Goal: Task Accomplishment & Management: Use online tool/utility

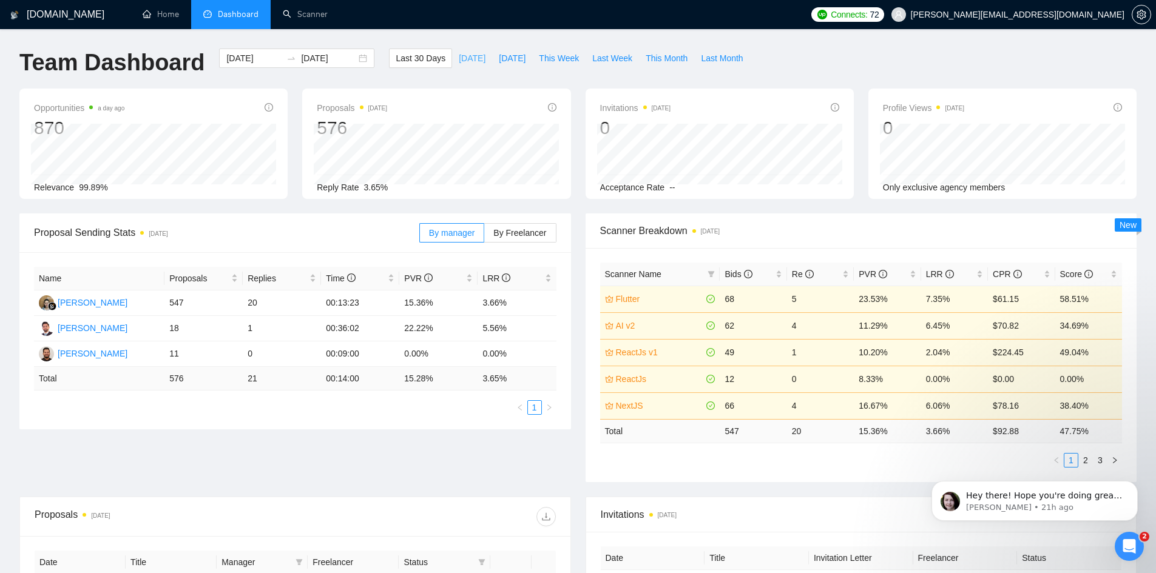
click at [460, 58] on span "Today" at bounding box center [472, 58] width 27 height 13
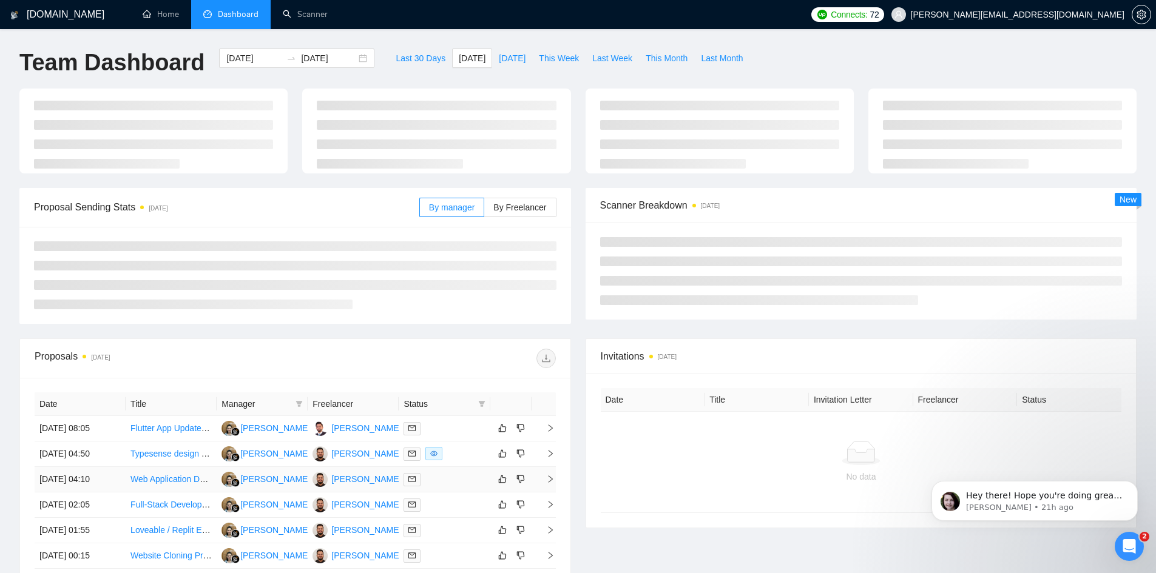
type input "2025-10-10"
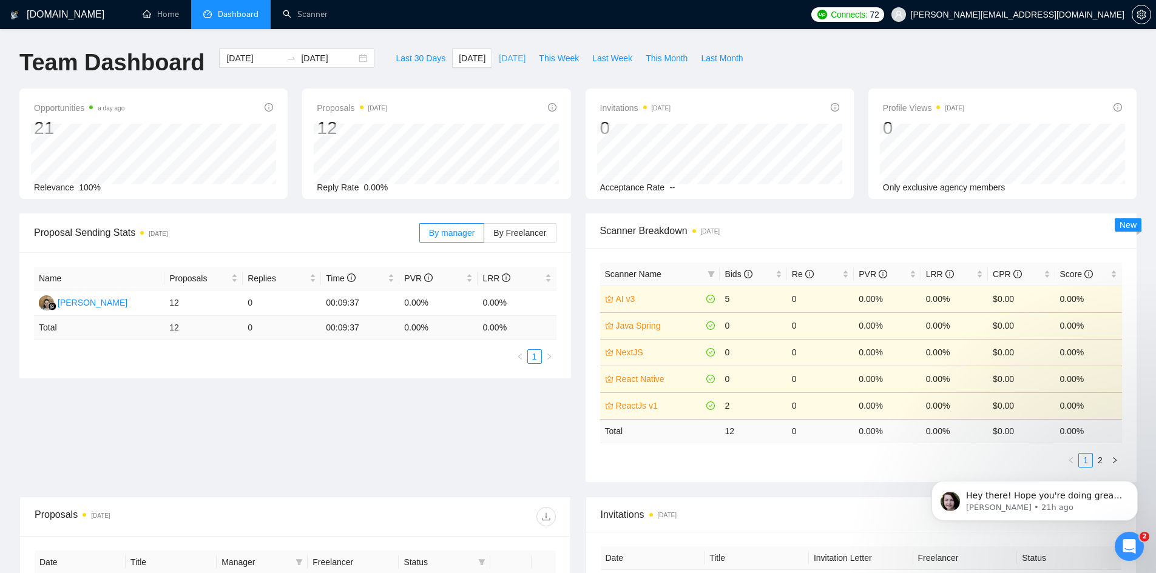
click at [499, 52] on span "[DATE]" at bounding box center [512, 58] width 27 height 13
type input "[DATE]"
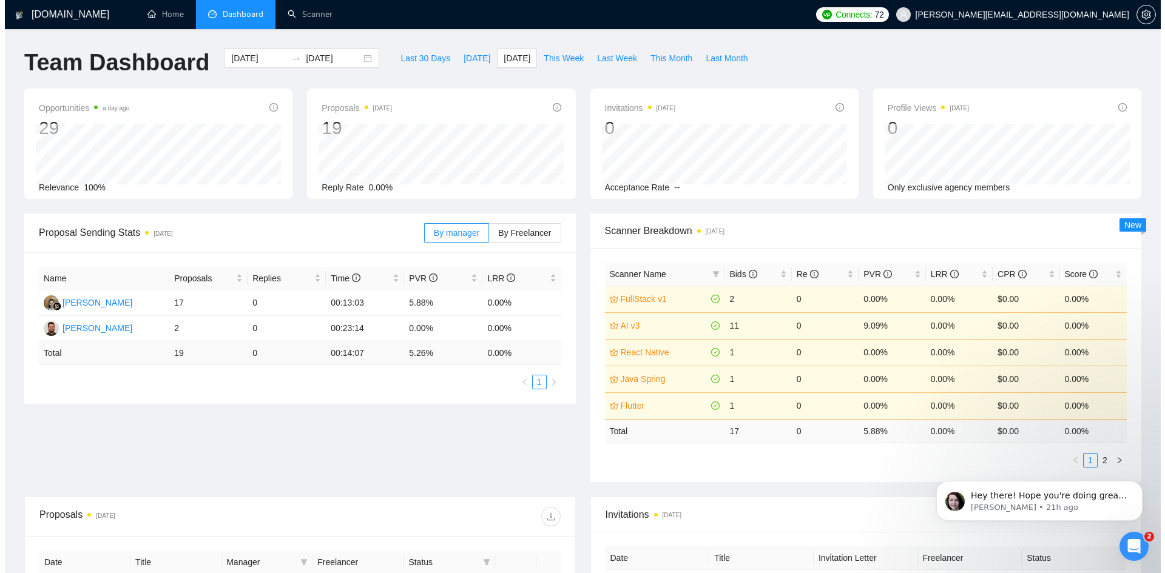
scroll to position [303, 0]
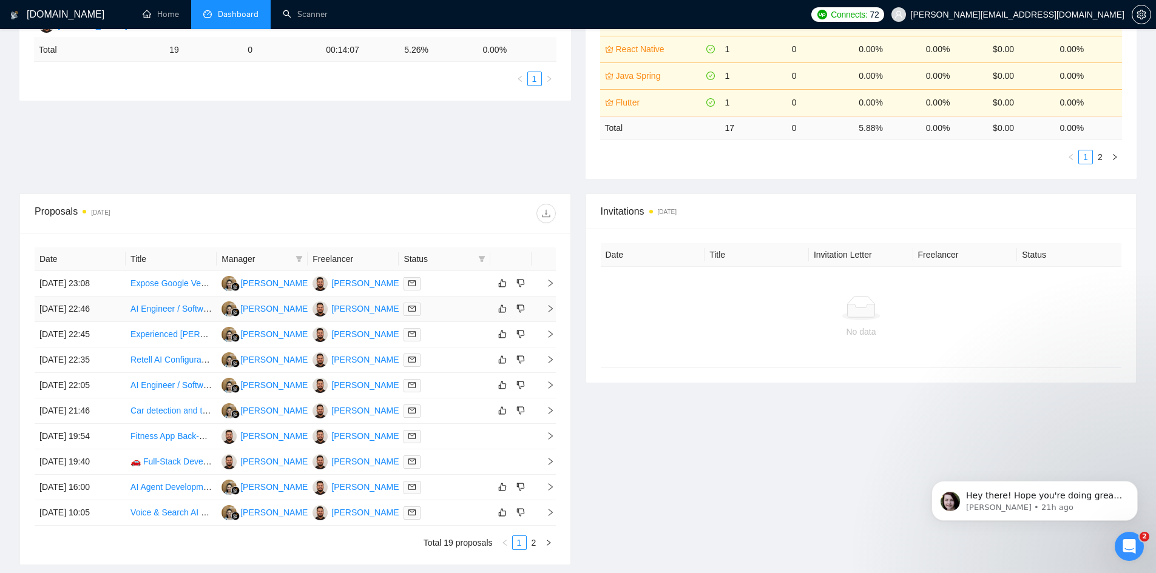
click at [553, 312] on icon "right" at bounding box center [550, 309] width 8 height 8
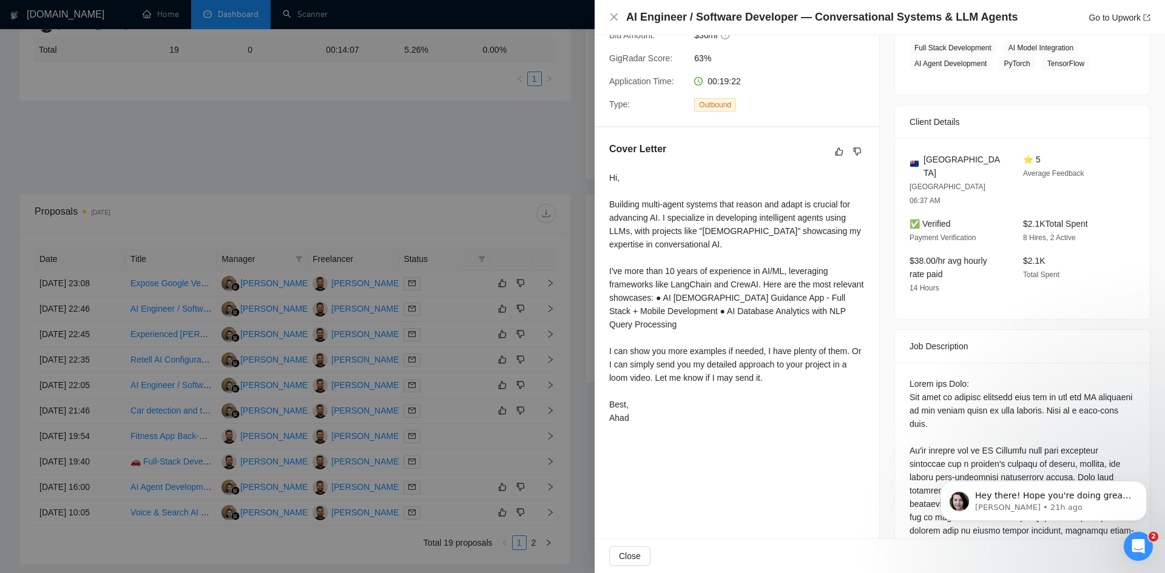
scroll to position [0, 0]
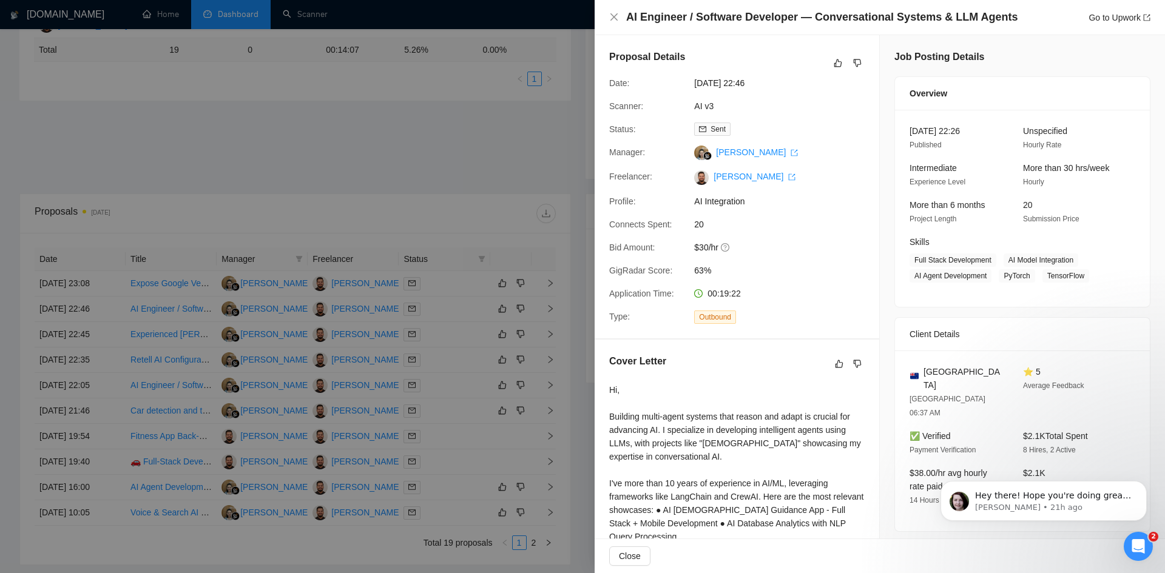
click at [482, 162] on div at bounding box center [582, 286] width 1165 height 573
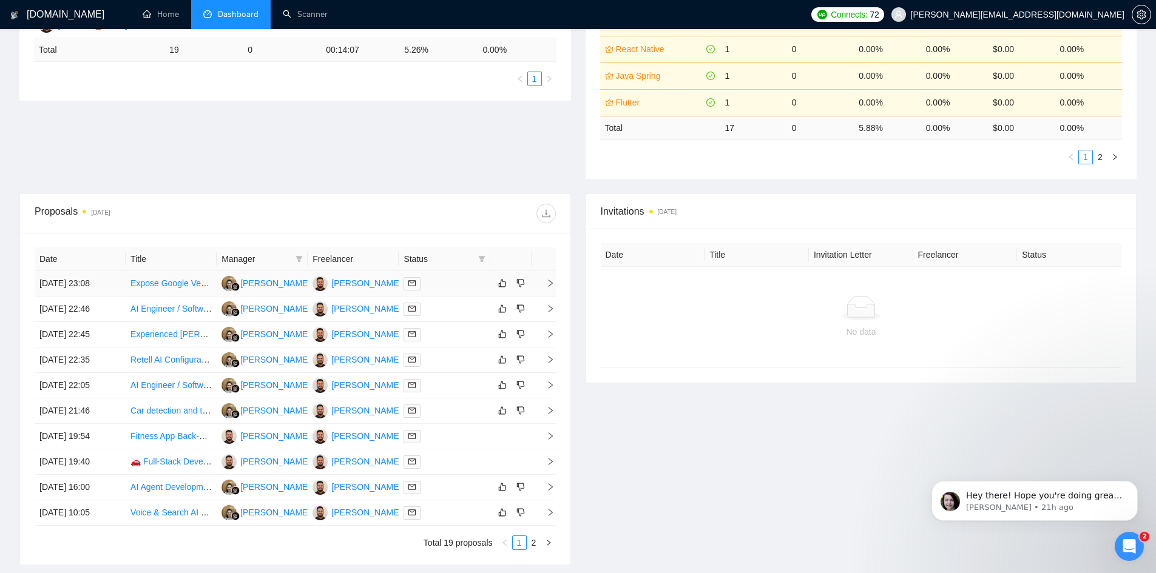
click at [548, 280] on icon "right" at bounding box center [550, 283] width 8 height 8
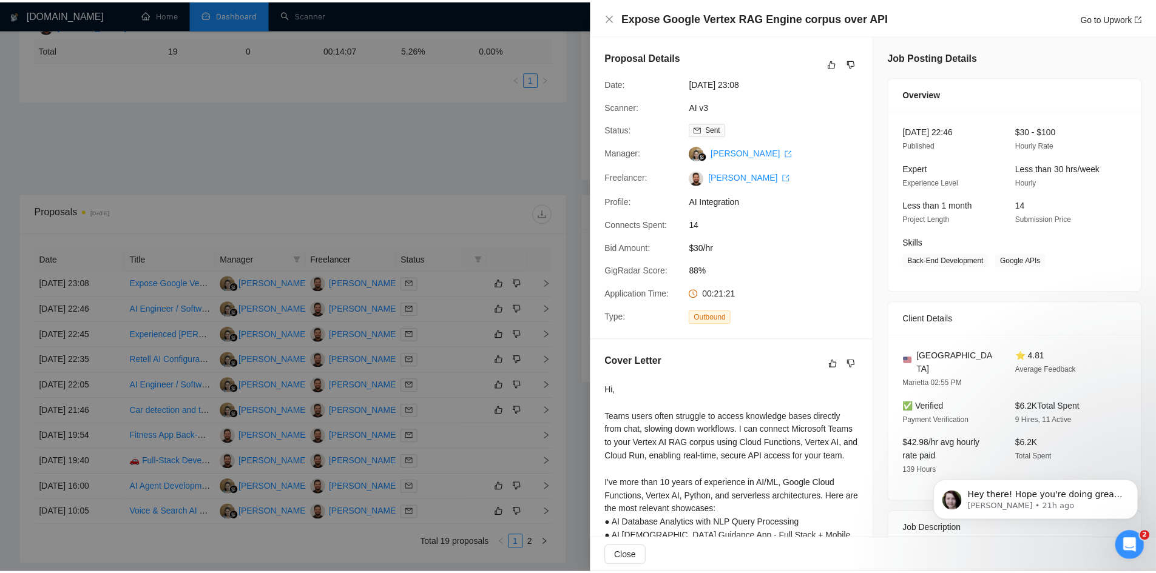
scroll to position [119, 0]
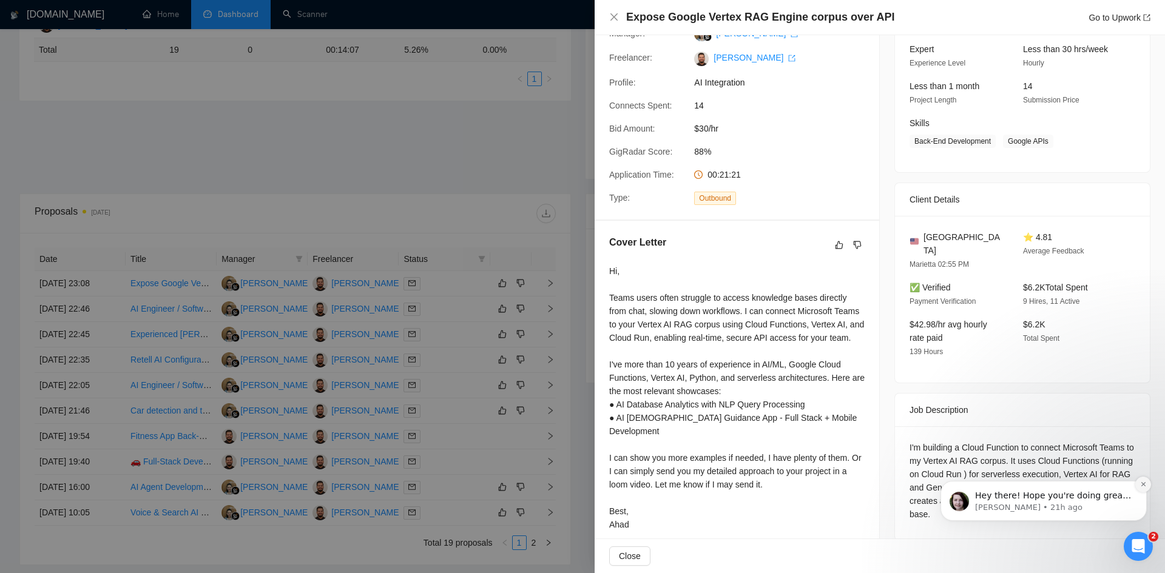
click at [1141, 484] on icon "Dismiss notification" at bounding box center [1143, 484] width 7 height 7
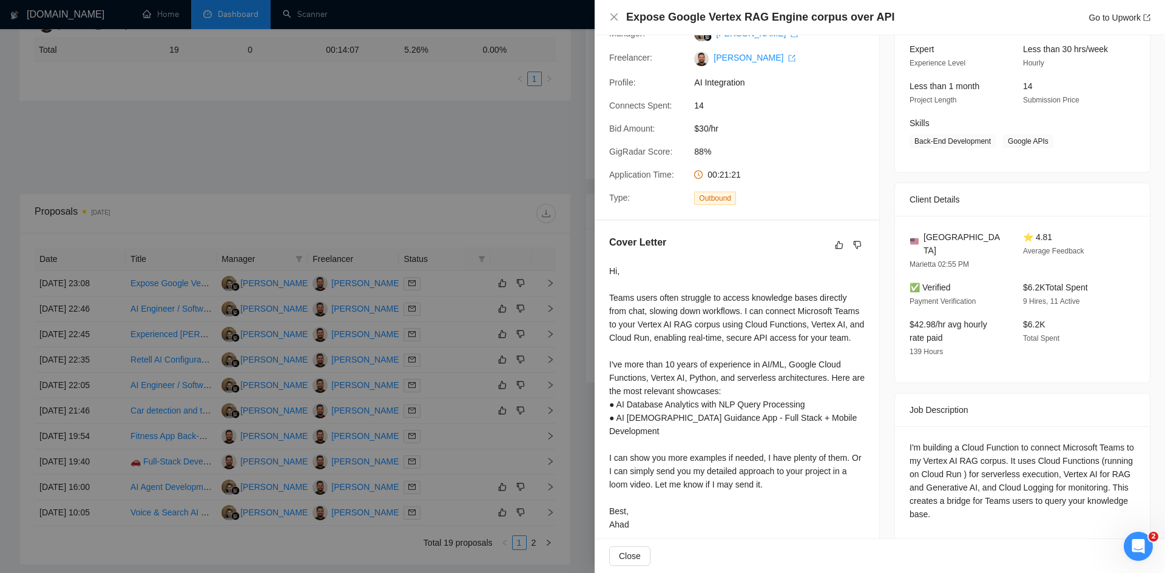
click at [528, 116] on div at bounding box center [582, 286] width 1165 height 573
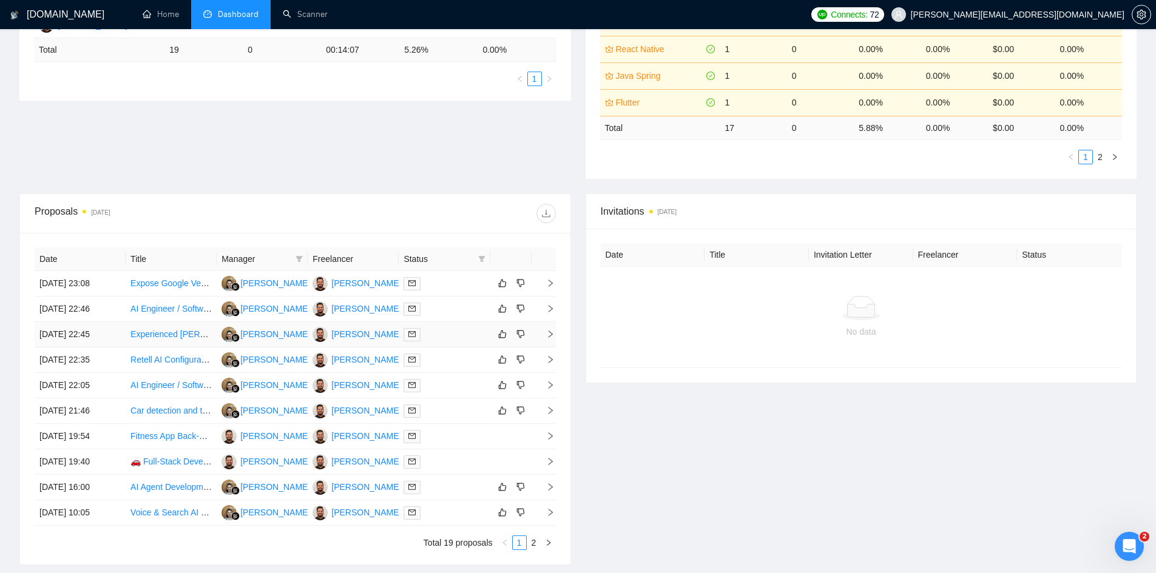
click at [548, 336] on icon "right" at bounding box center [550, 334] width 8 height 8
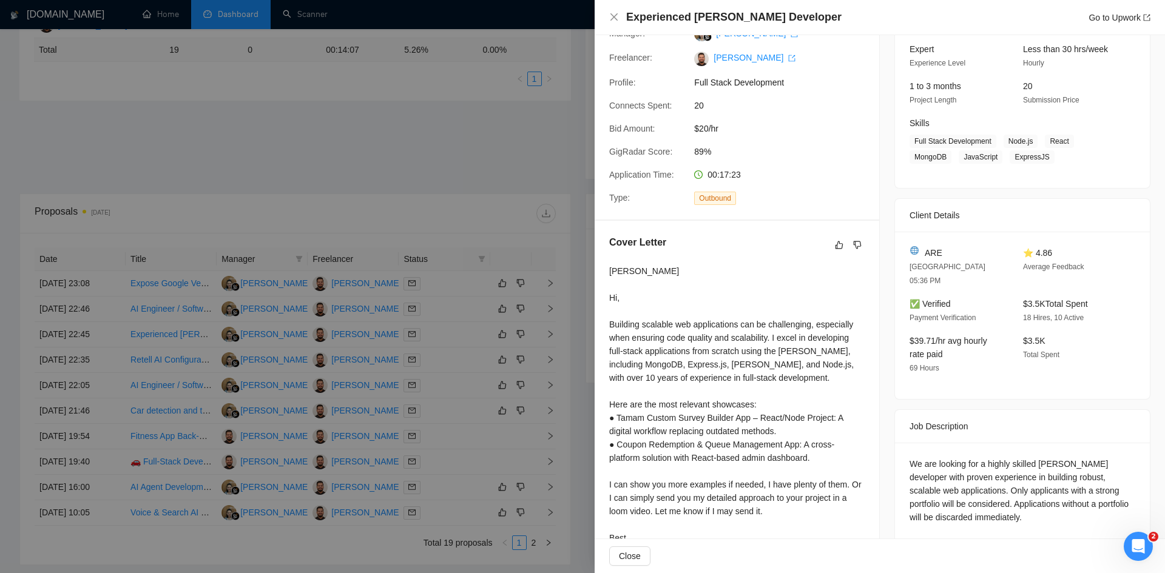
click at [516, 143] on div at bounding box center [582, 286] width 1165 height 573
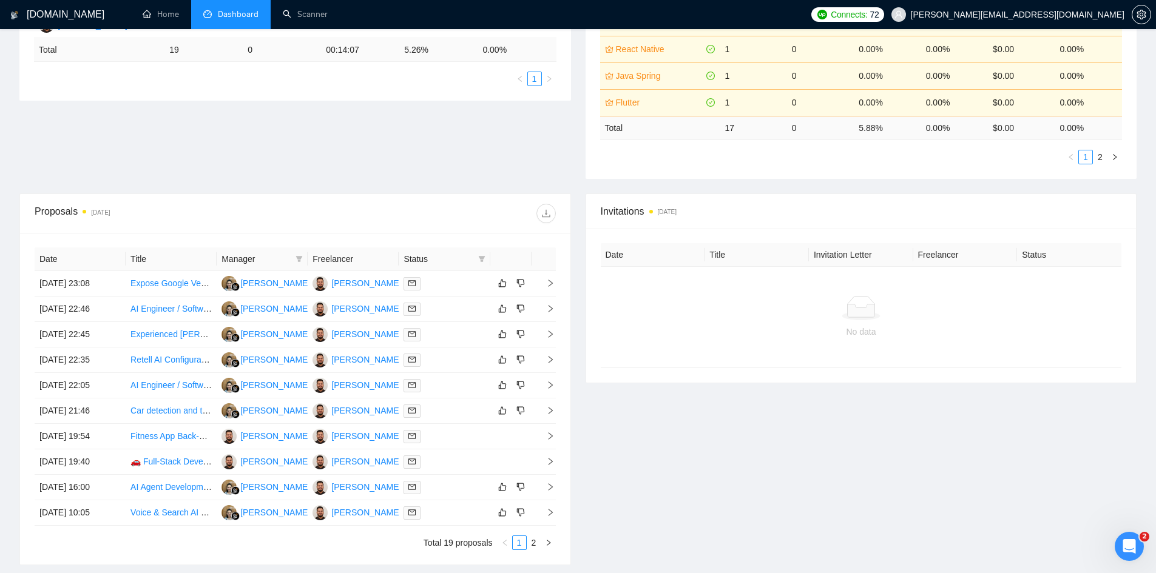
scroll to position [0, 0]
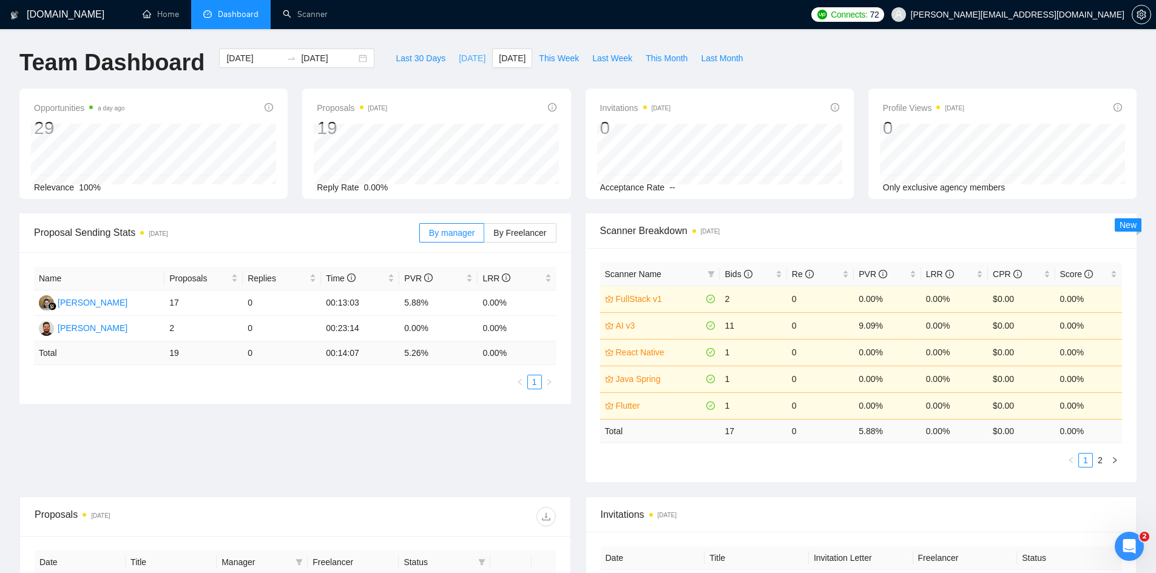
click at [459, 56] on span "Today" at bounding box center [472, 58] width 27 height 13
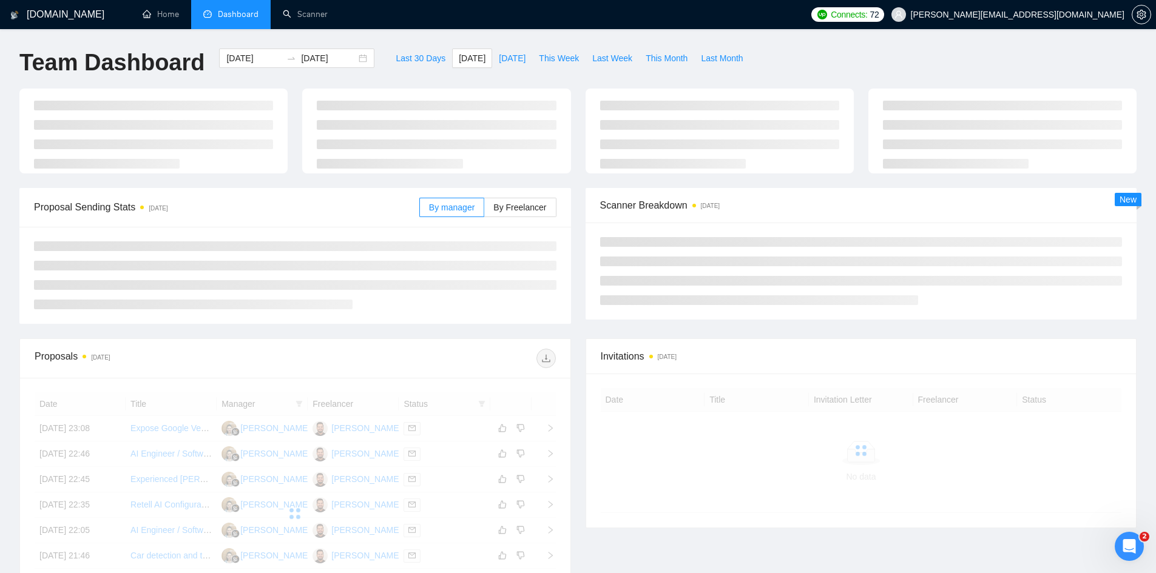
type input "2025-10-10"
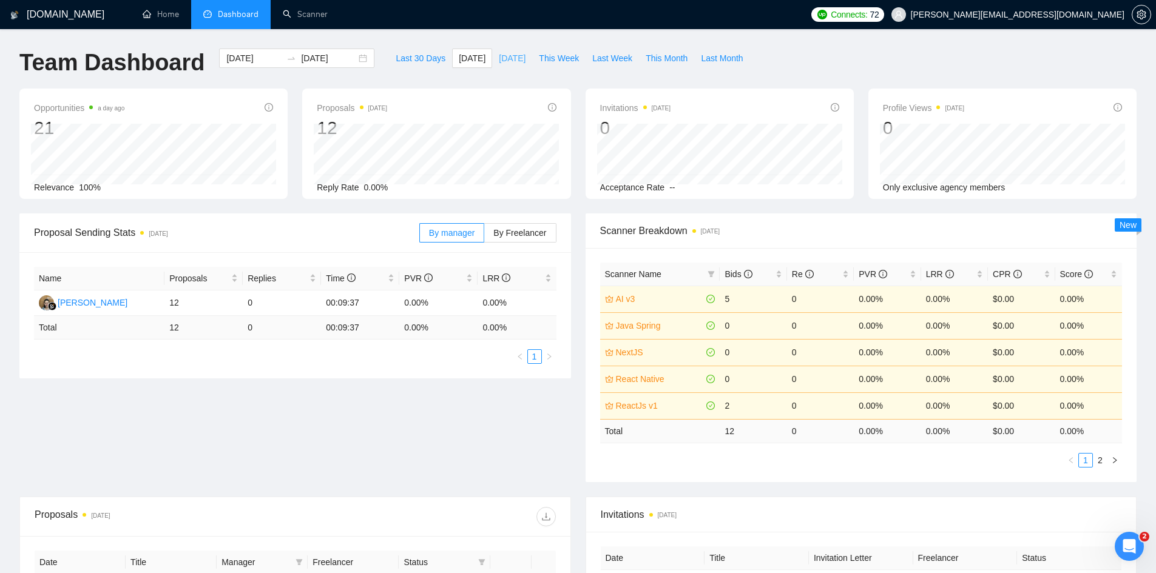
click at [499, 52] on span "Yesterday" at bounding box center [512, 58] width 27 height 13
type input "2025-10-09"
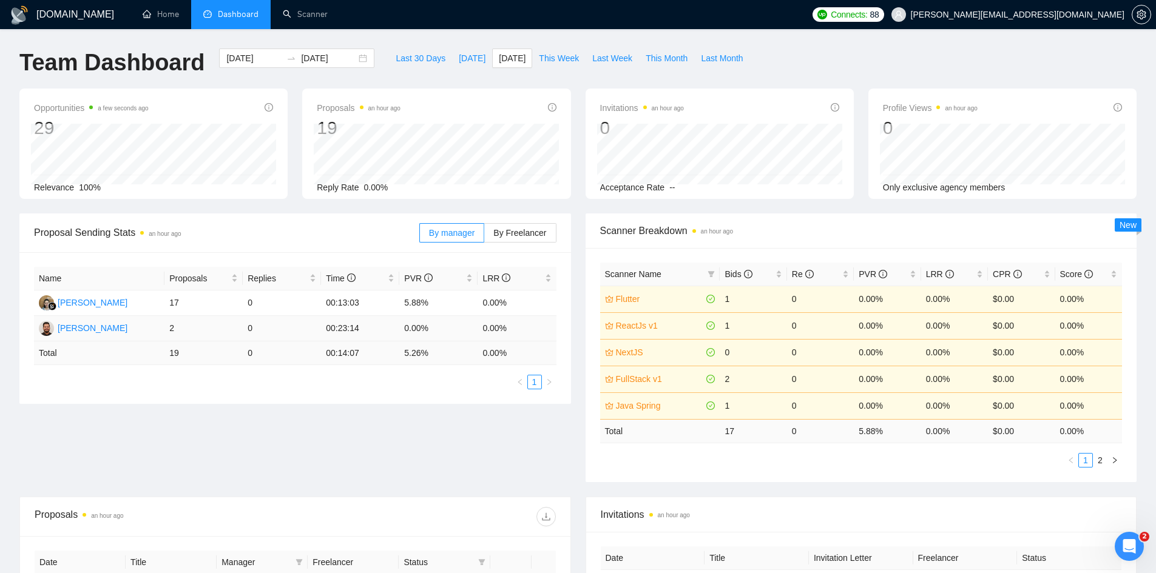
scroll to position [303, 0]
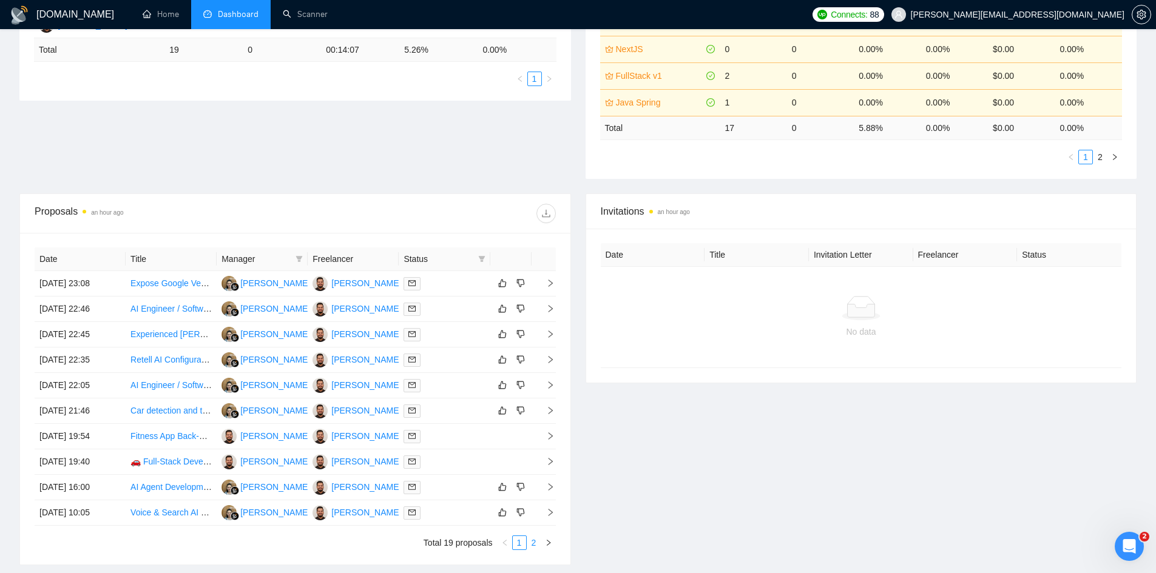
click at [534, 541] on link "2" at bounding box center [533, 542] width 13 height 13
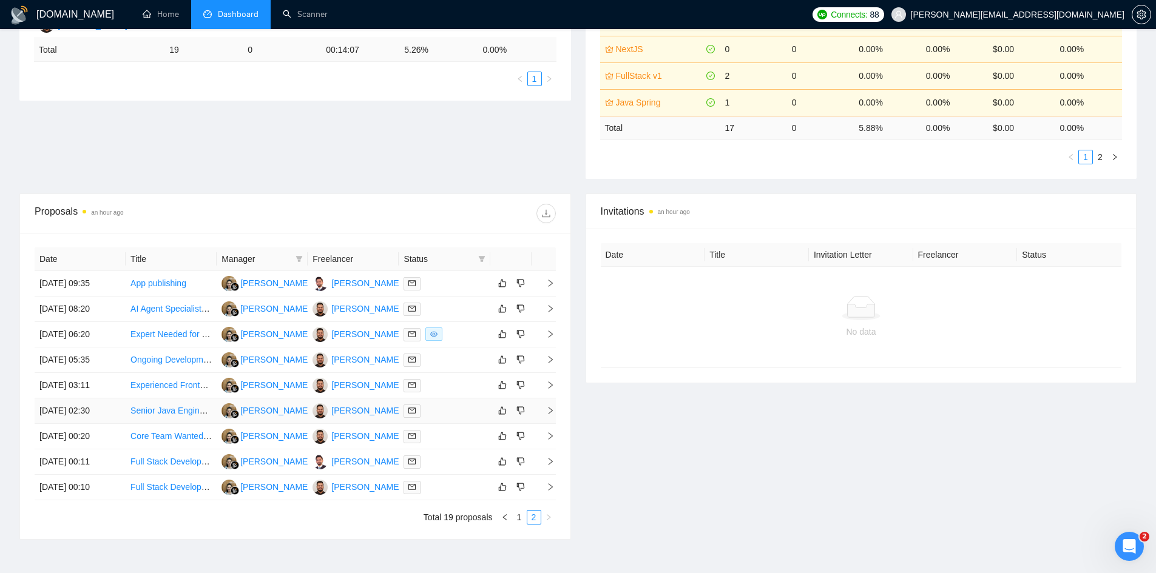
click at [546, 411] on icon "right" at bounding box center [550, 410] width 8 height 8
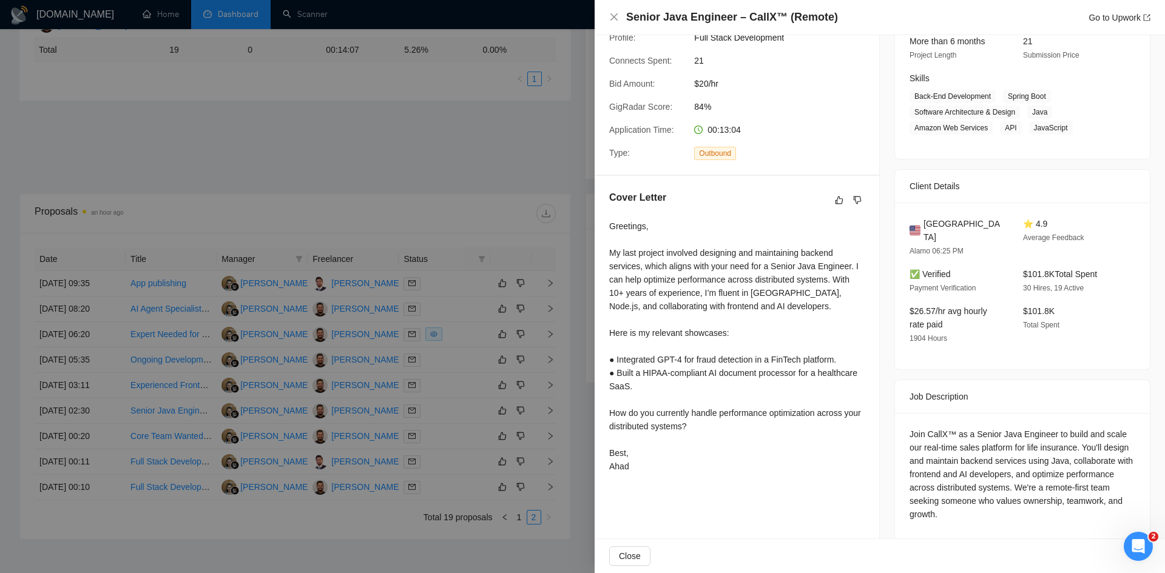
scroll to position [0, 0]
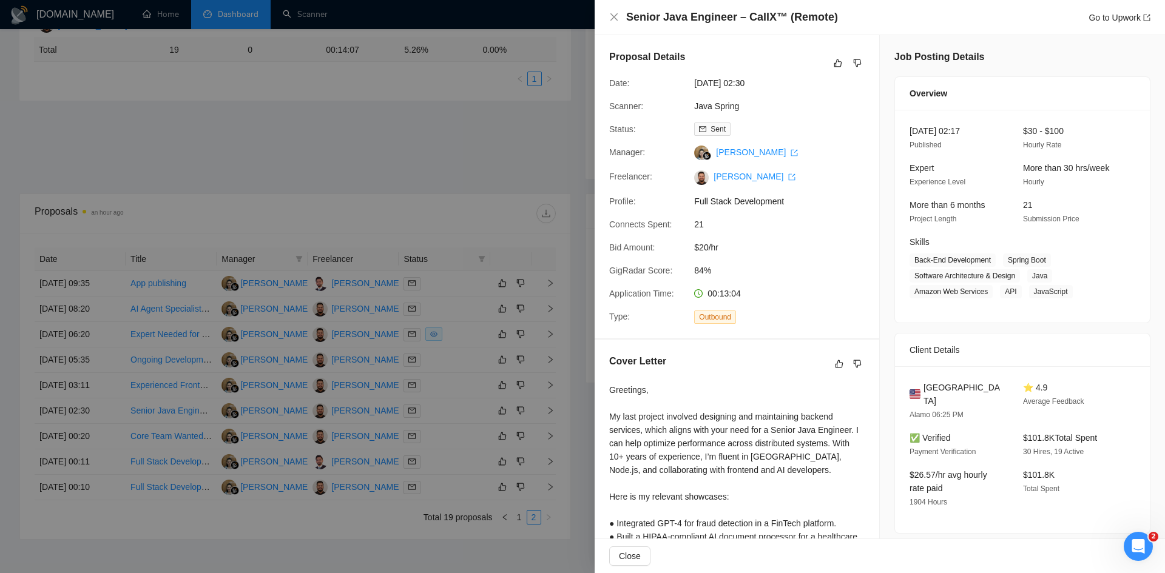
click at [306, 173] on div at bounding box center [582, 286] width 1165 height 573
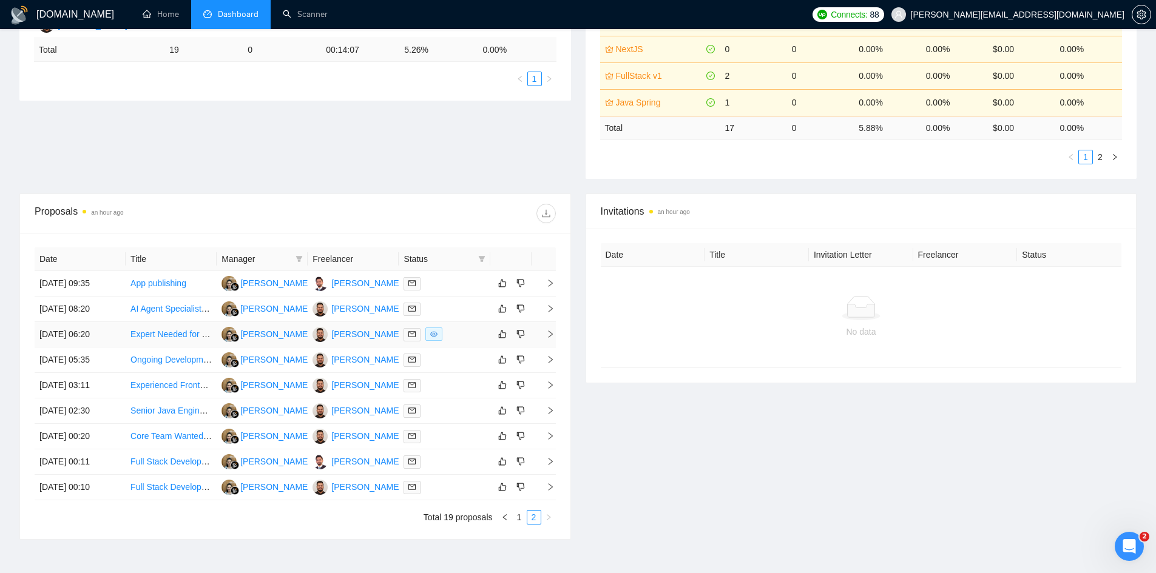
click at [548, 337] on icon "right" at bounding box center [550, 334] width 8 height 8
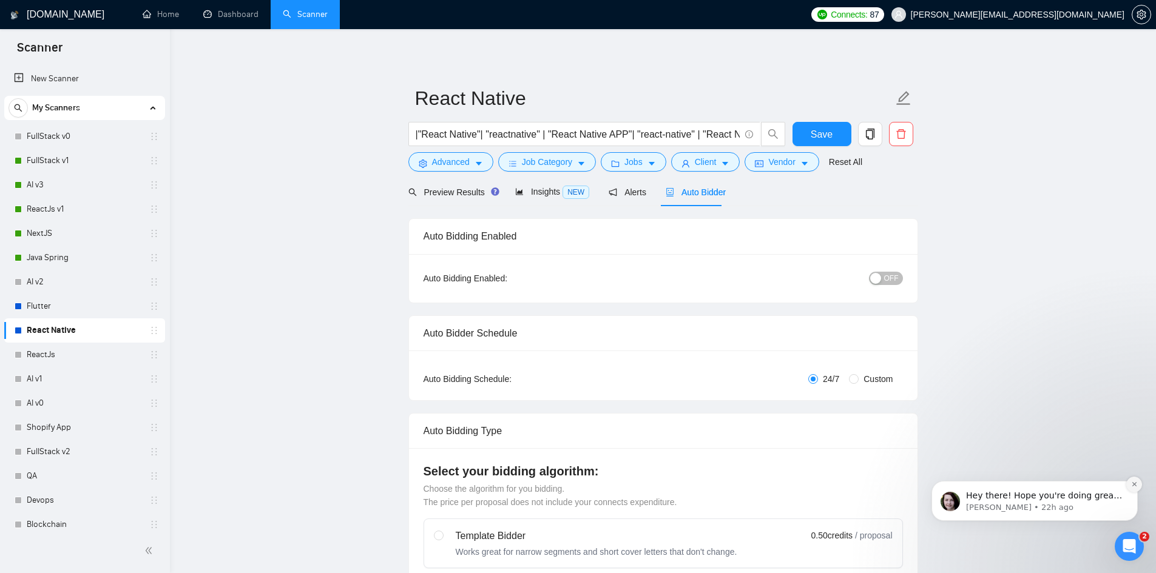
click at [1133, 485] on icon "Dismiss notification" at bounding box center [1134, 484] width 7 height 7
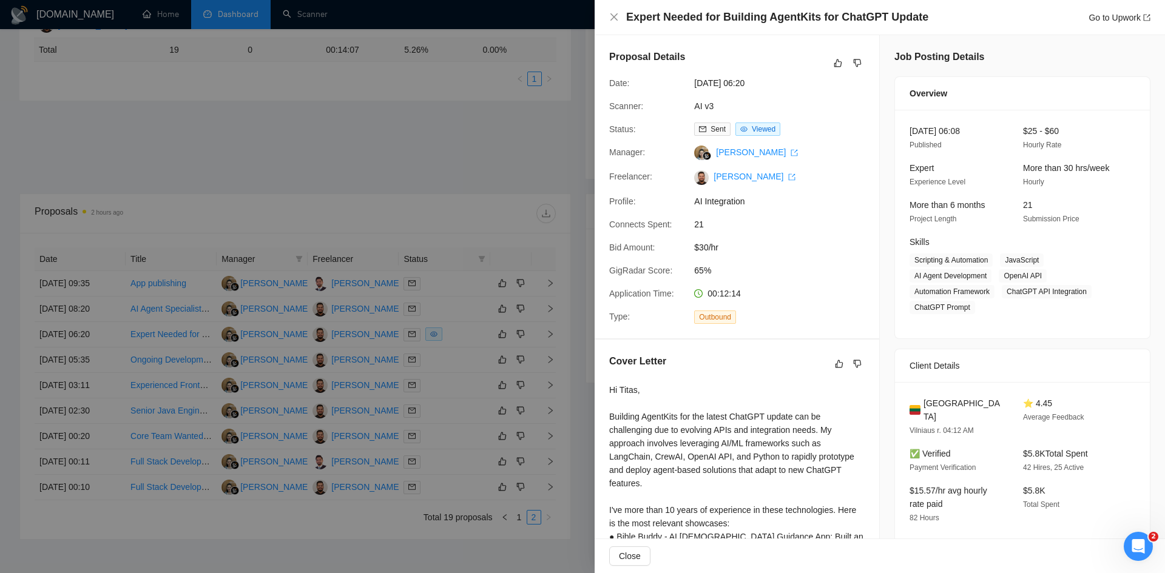
click at [333, 90] on div at bounding box center [582, 286] width 1165 height 573
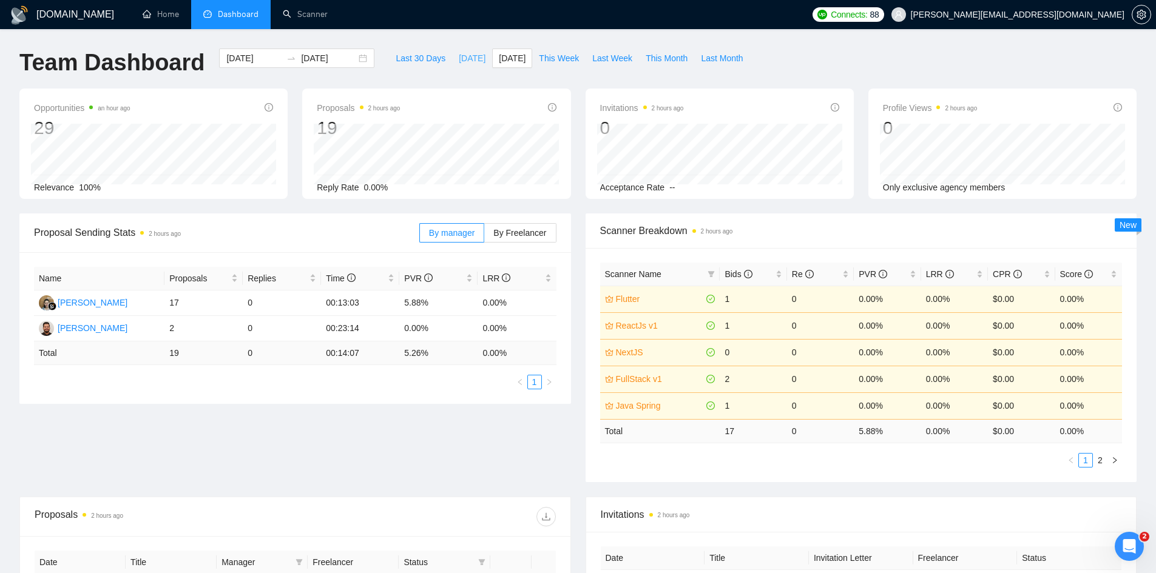
click at [459, 55] on span "Today" at bounding box center [472, 58] width 27 height 13
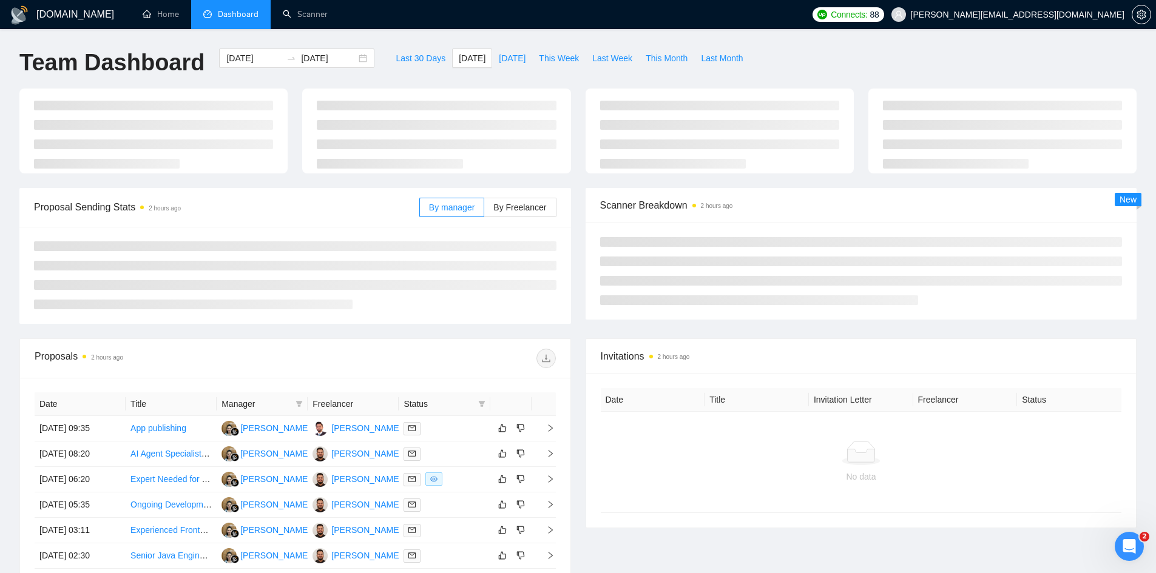
type input "2025-10-10"
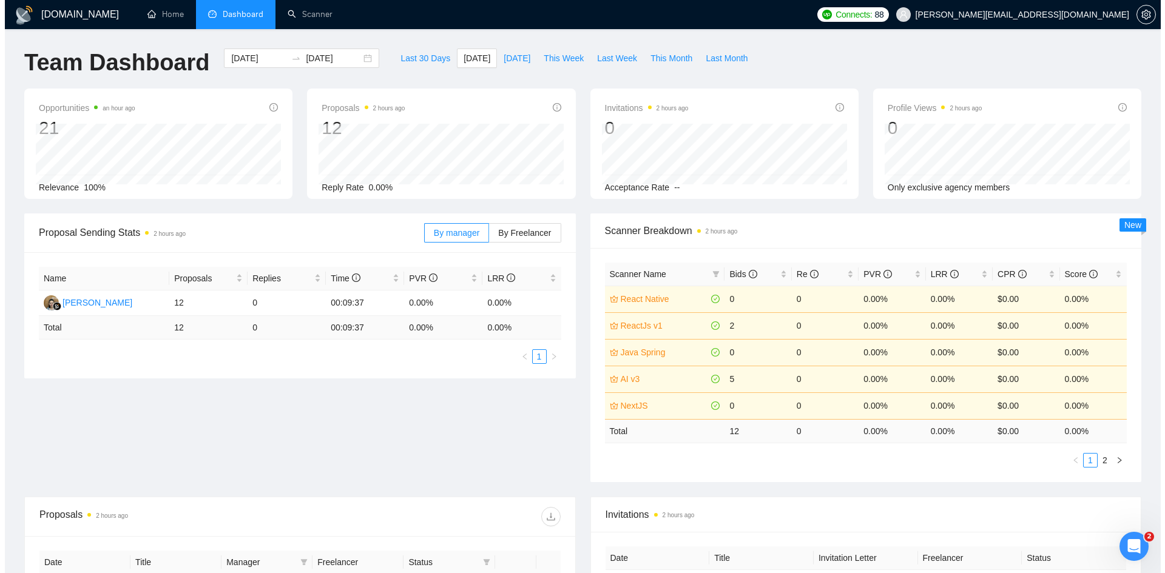
scroll to position [303, 0]
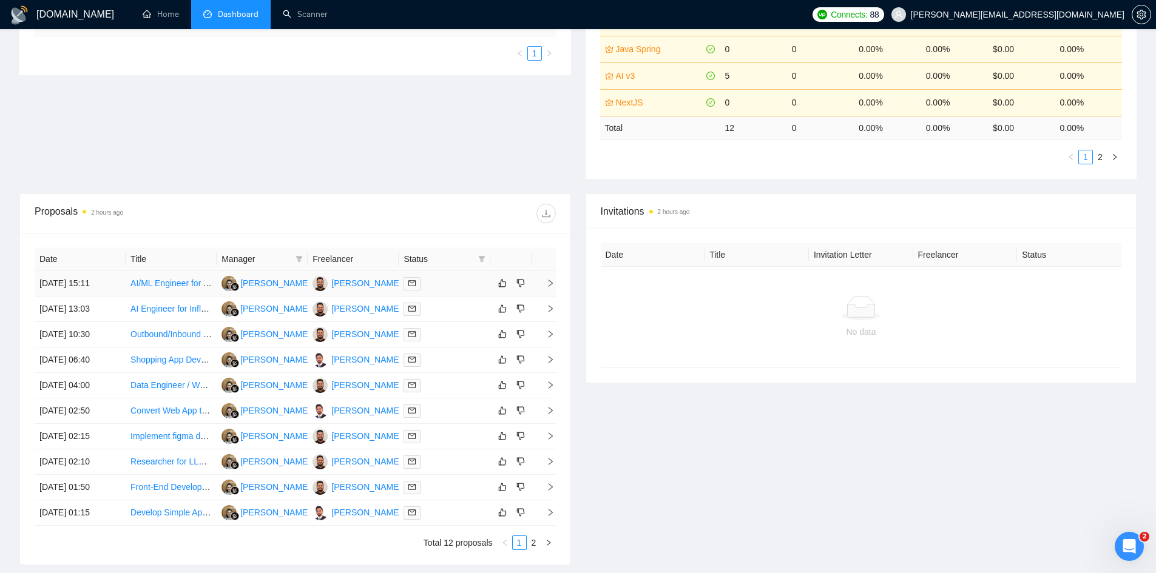
click at [545, 286] on span "right" at bounding box center [545, 283] width 18 height 8
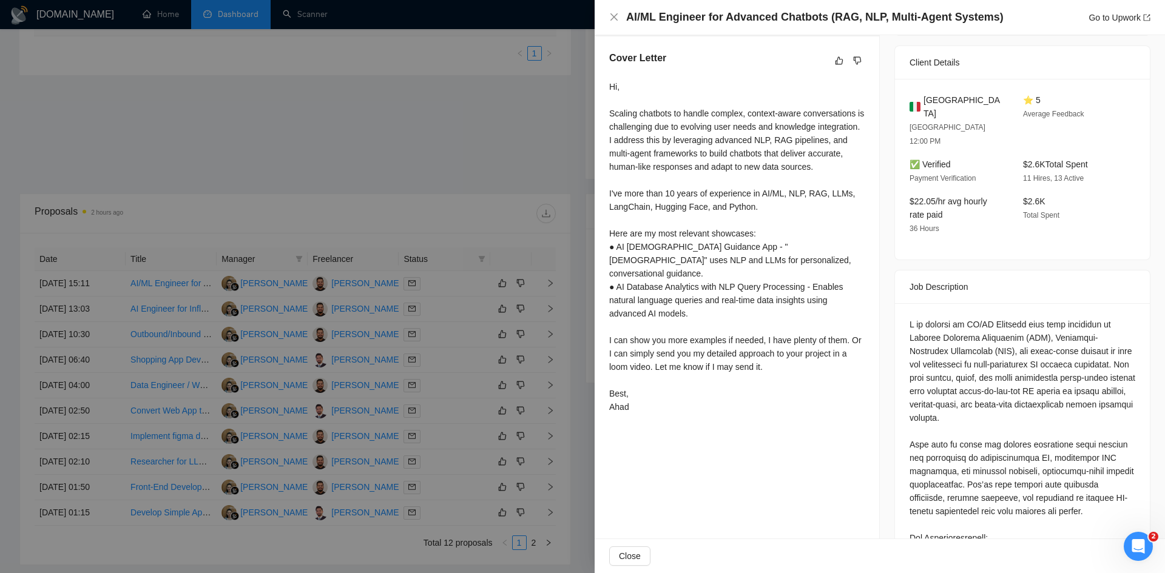
click at [251, 172] on div at bounding box center [582, 286] width 1165 height 573
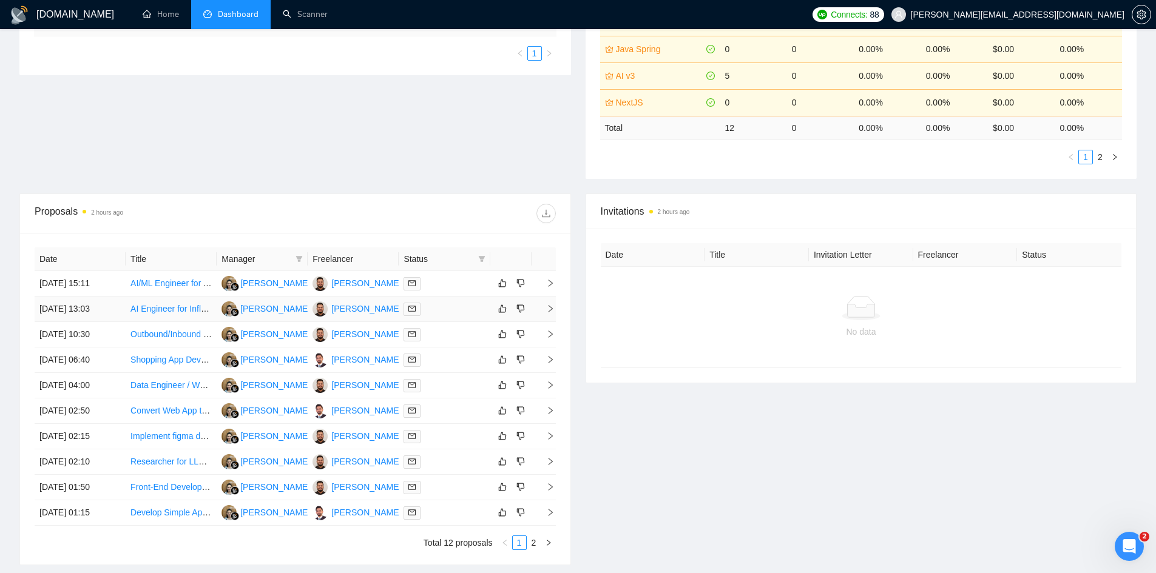
click at [546, 306] on icon "right" at bounding box center [550, 309] width 8 height 8
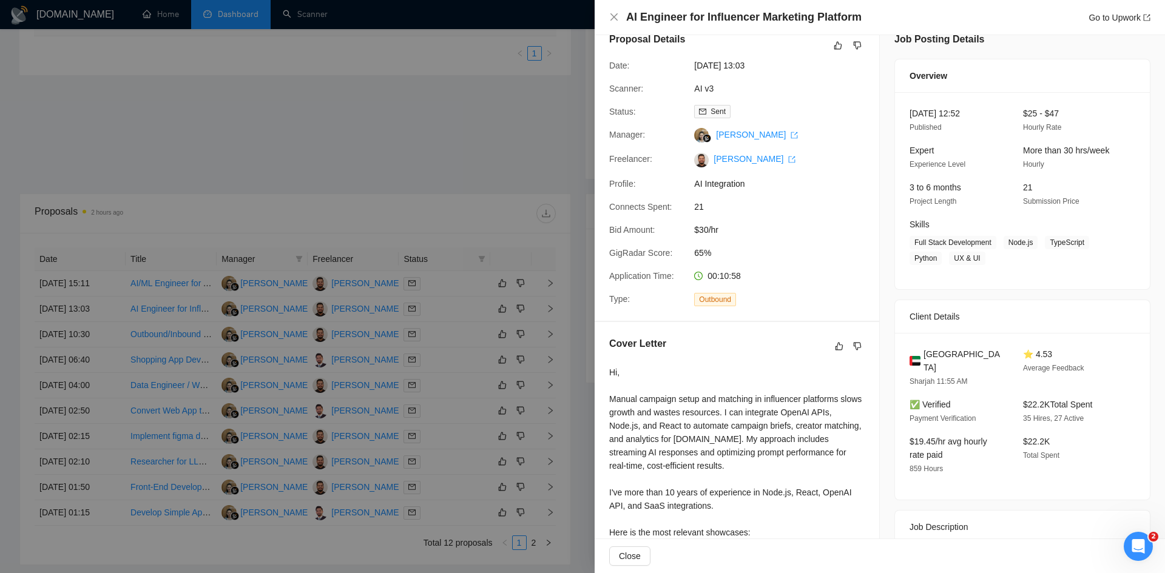
scroll to position [0, 0]
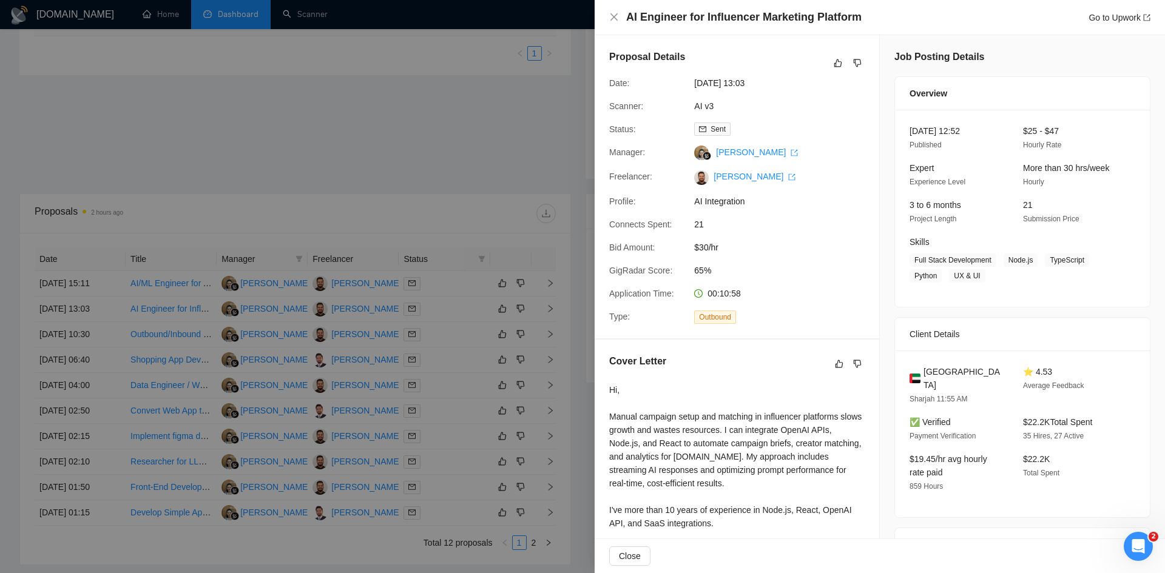
click at [505, 115] on div at bounding box center [582, 286] width 1165 height 573
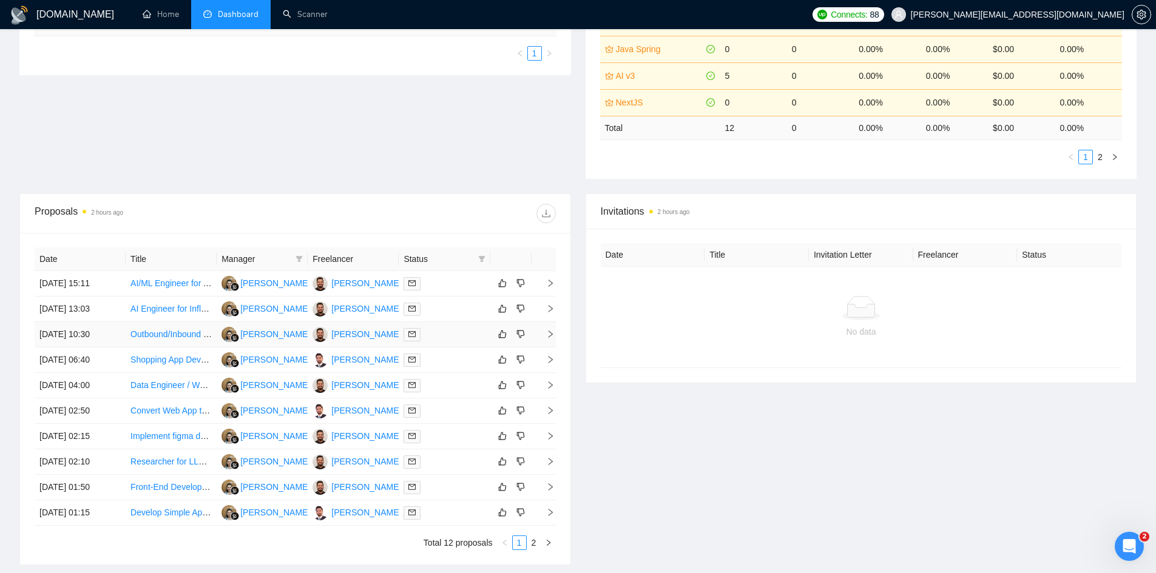
click at [550, 332] on icon "right" at bounding box center [550, 334] width 8 height 8
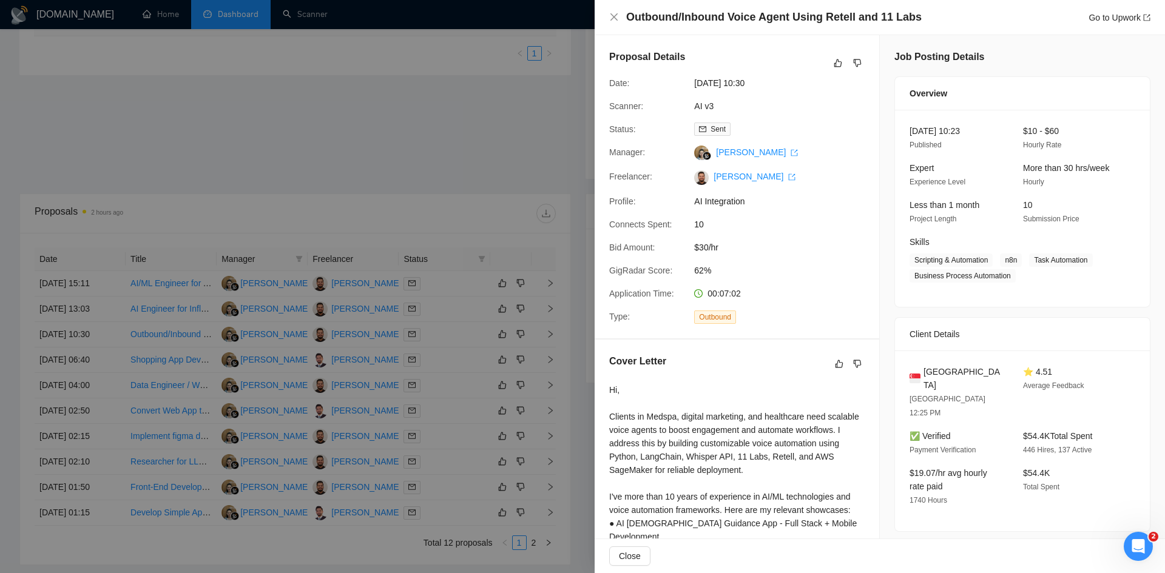
click at [308, 58] on div at bounding box center [582, 286] width 1165 height 573
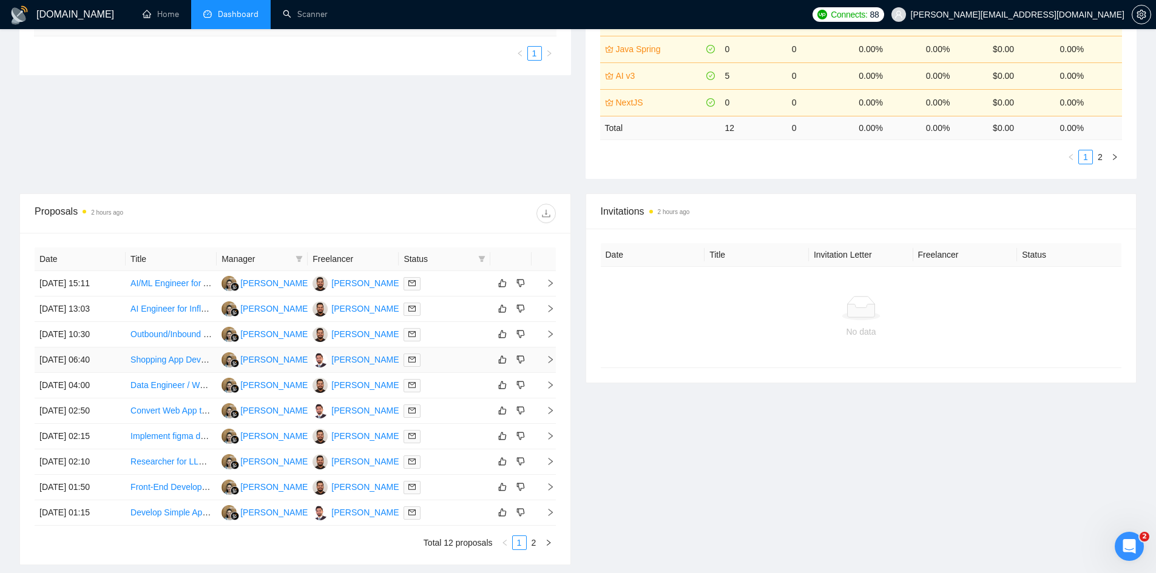
click at [549, 360] on icon "right" at bounding box center [550, 360] width 8 height 8
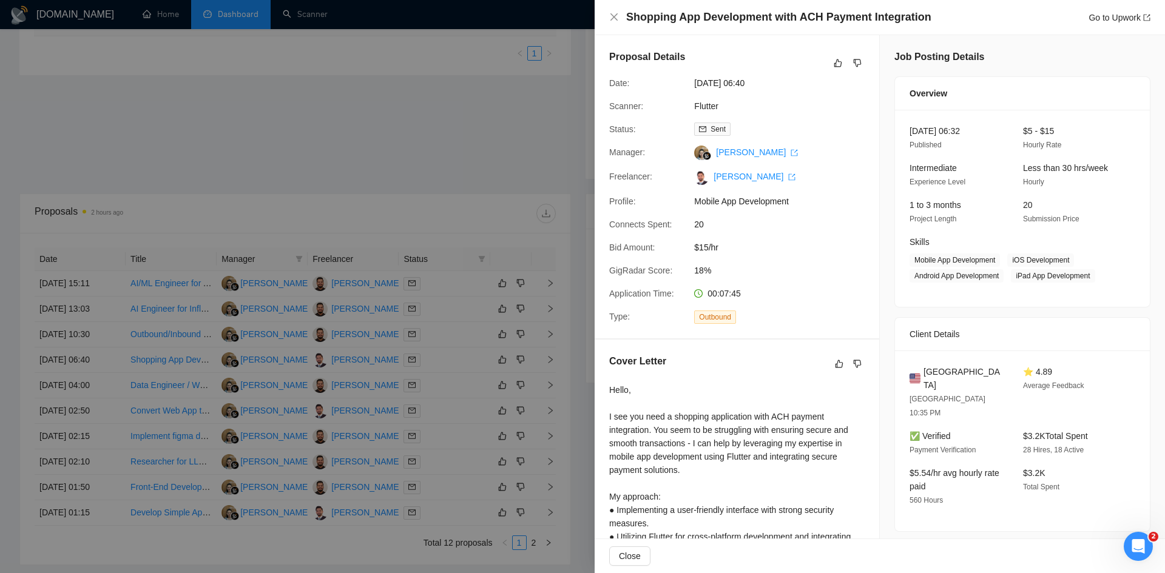
click at [426, 220] on div at bounding box center [582, 286] width 1165 height 573
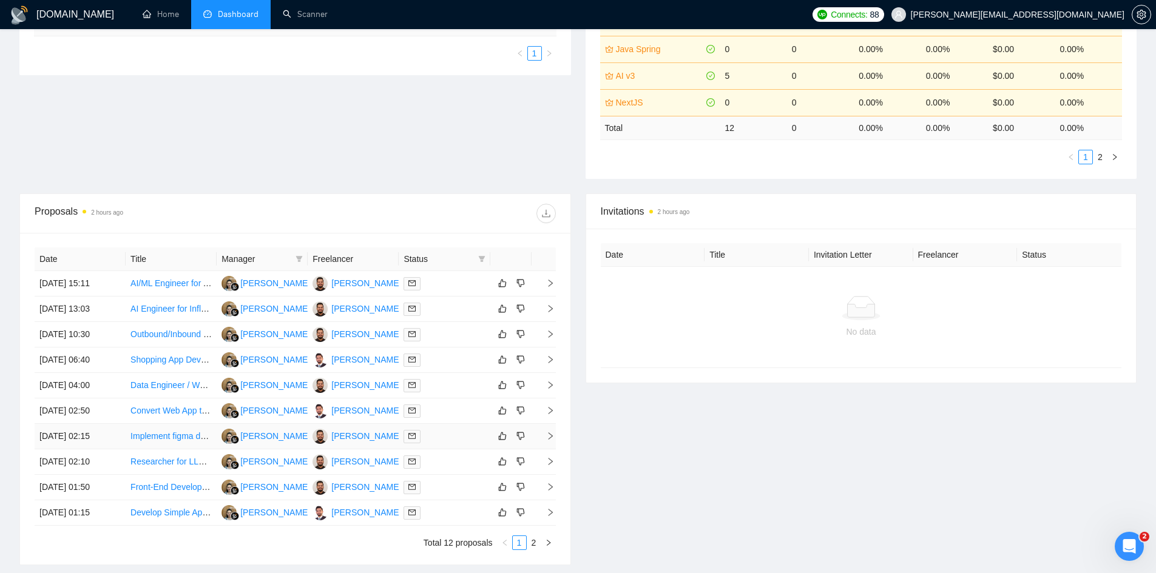
click at [550, 434] on icon "right" at bounding box center [550, 436] width 8 height 8
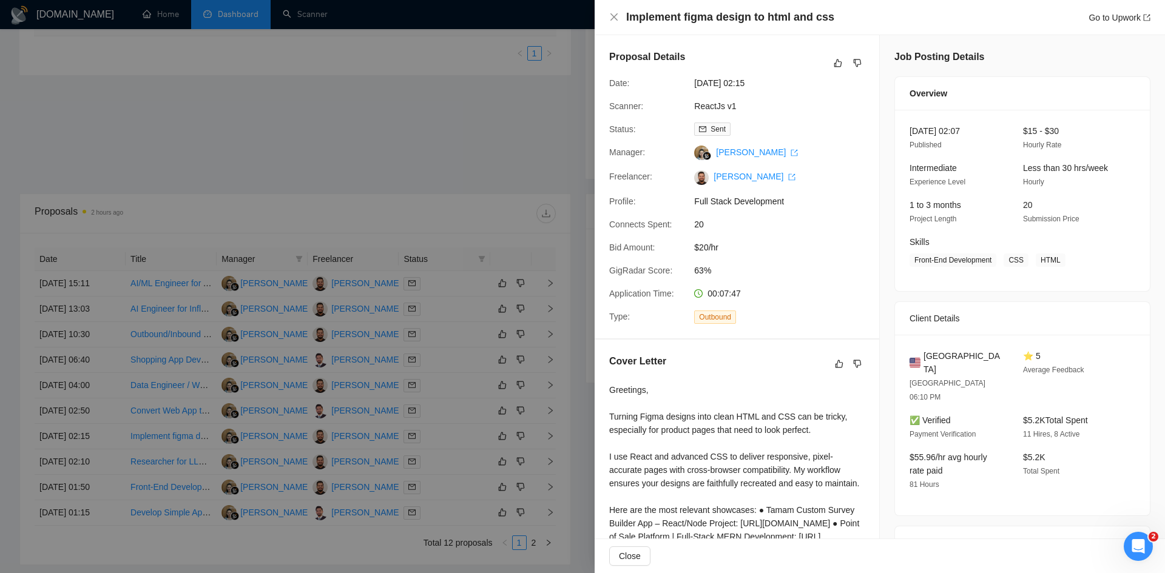
click at [293, 103] on div at bounding box center [582, 286] width 1165 height 573
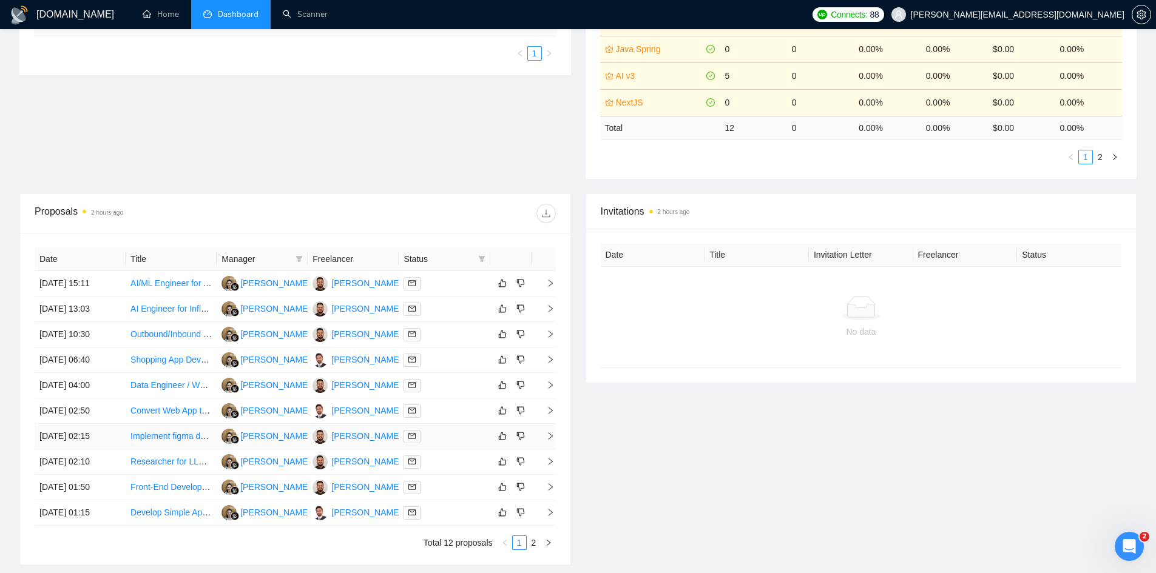
click at [160, 432] on link "Implement figma design to html and css" at bounding box center [205, 436] width 150 height 10
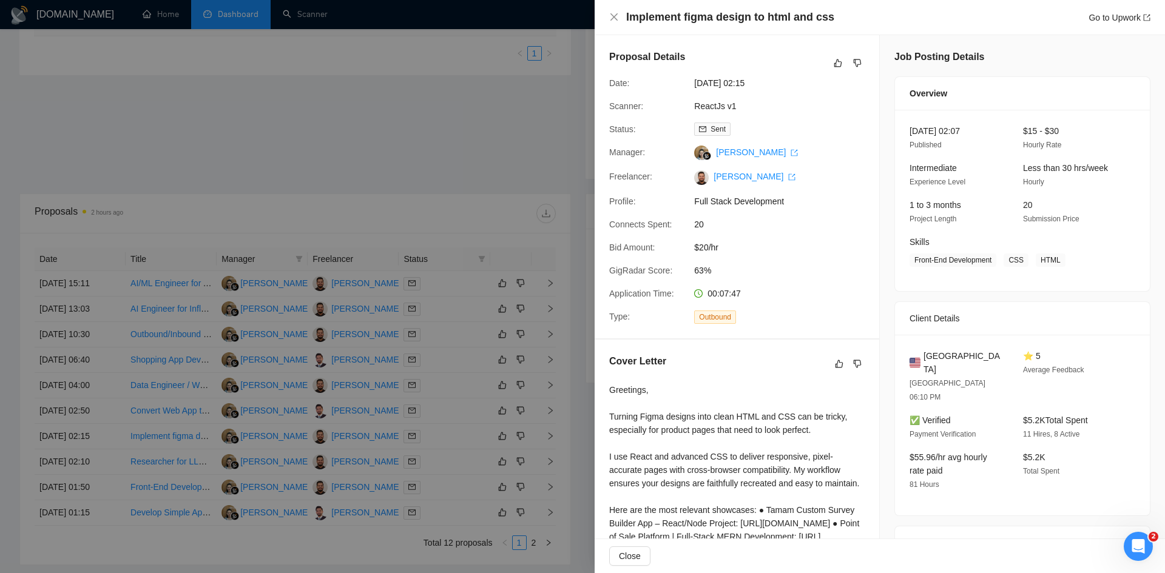
click at [171, 135] on div at bounding box center [582, 286] width 1165 height 573
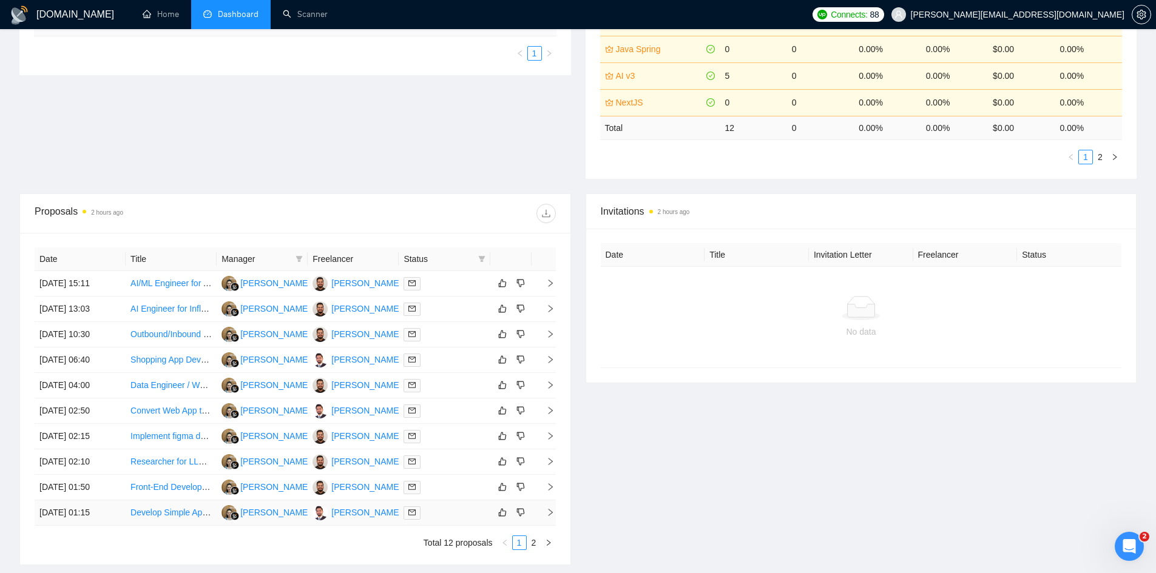
click at [549, 518] on td at bounding box center [543, 512] width 24 height 25
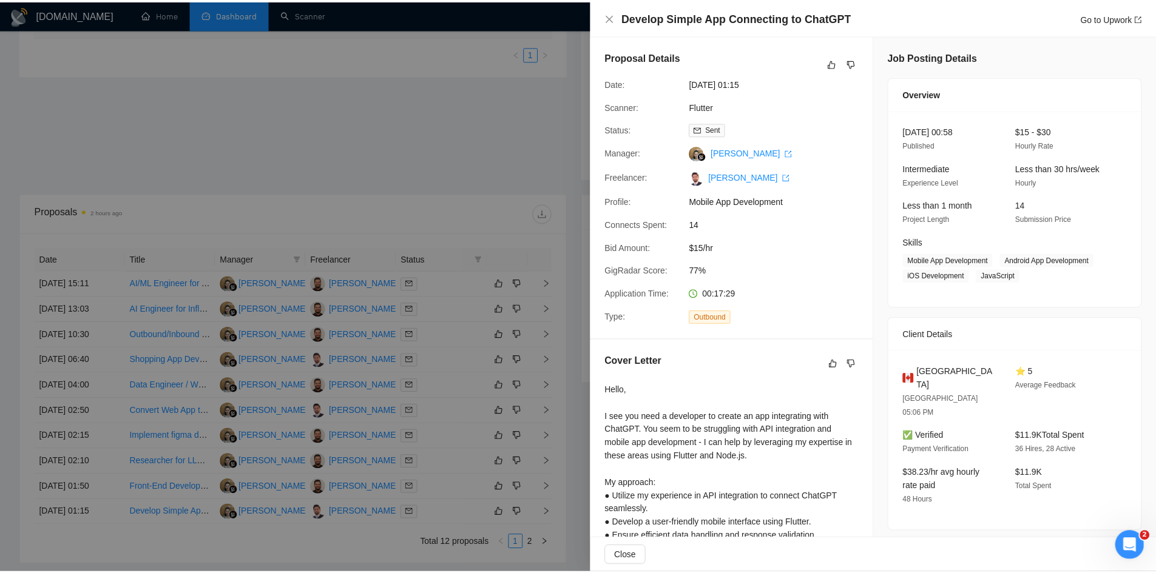
scroll to position [197, 0]
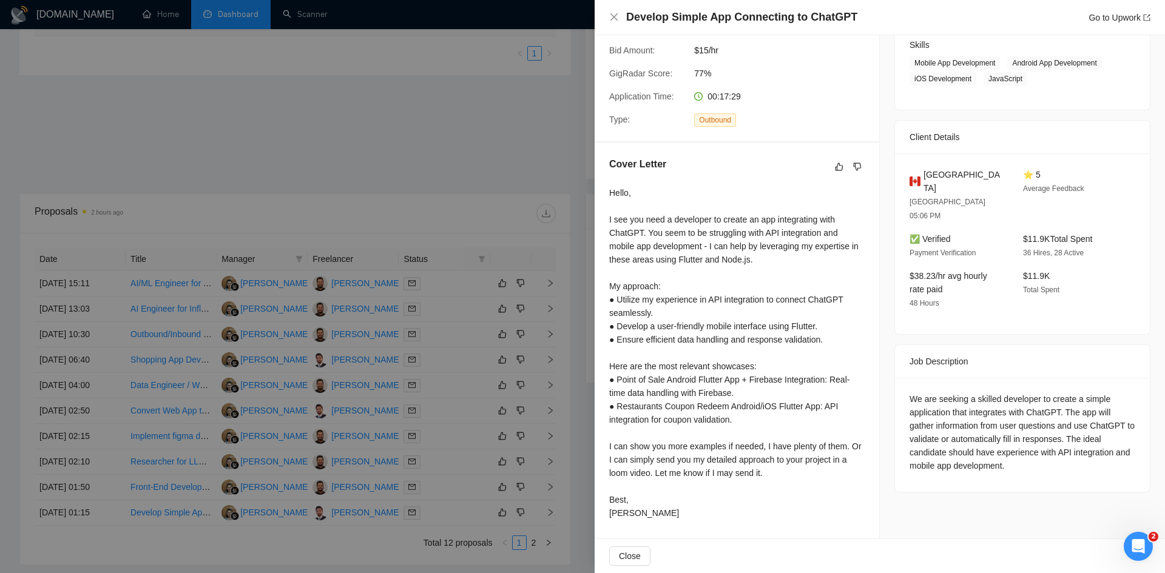
click at [548, 358] on div at bounding box center [582, 286] width 1165 height 573
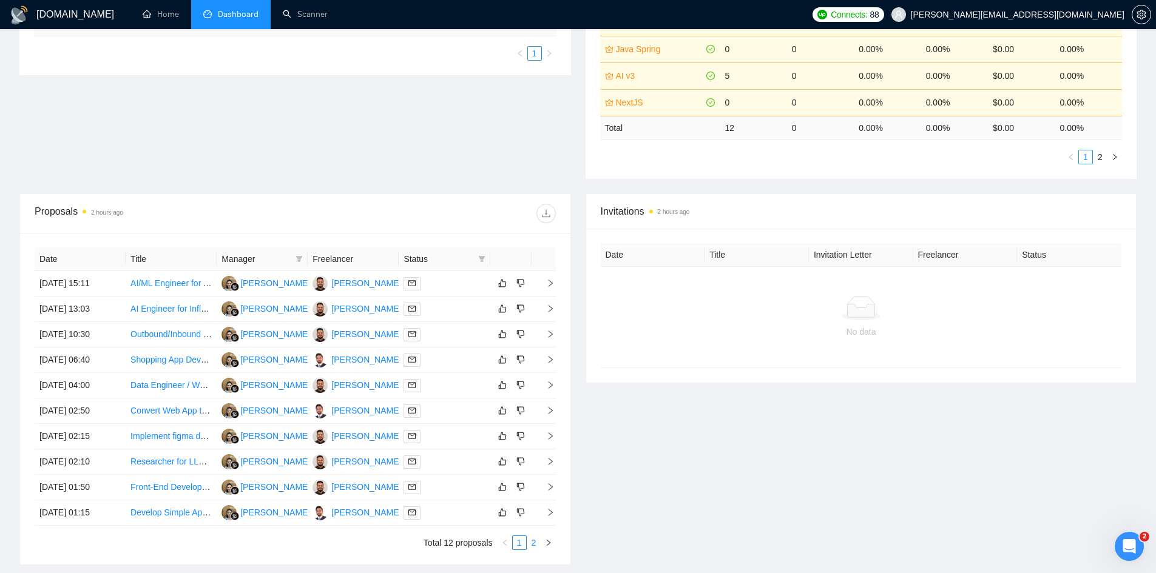
click at [535, 549] on link "2" at bounding box center [533, 542] width 13 height 13
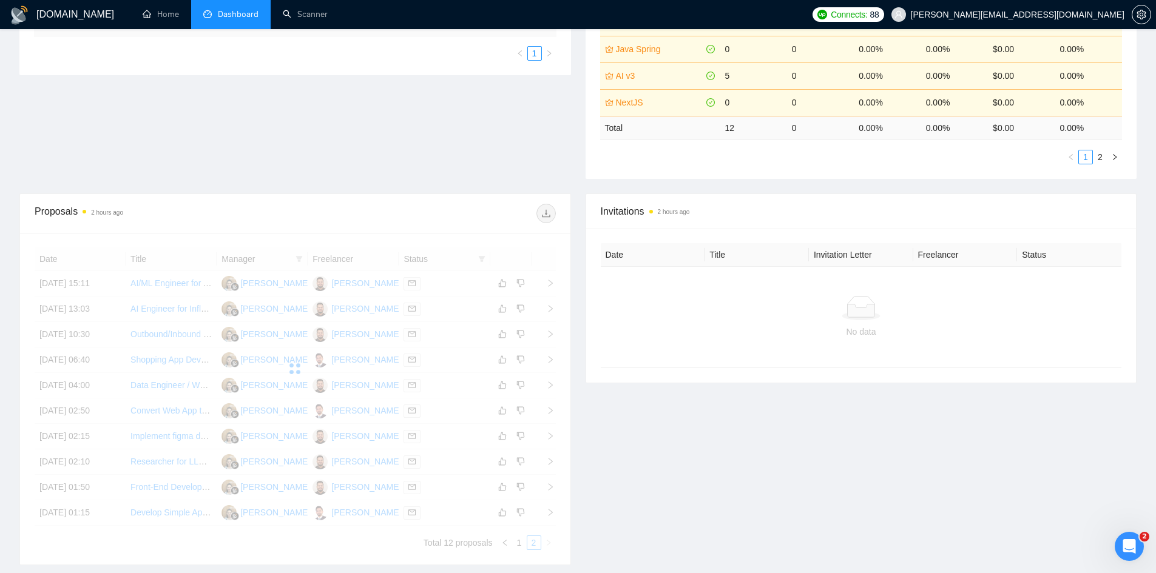
drag, startPoint x: 535, startPoint y: 549, endPoint x: 785, endPoint y: 467, distance: 263.0
click at [785, 467] on div "Invitations 2 hours ago Date Title Invitation Letter Freelancer Status No data" at bounding box center [861, 380] width 566 height 372
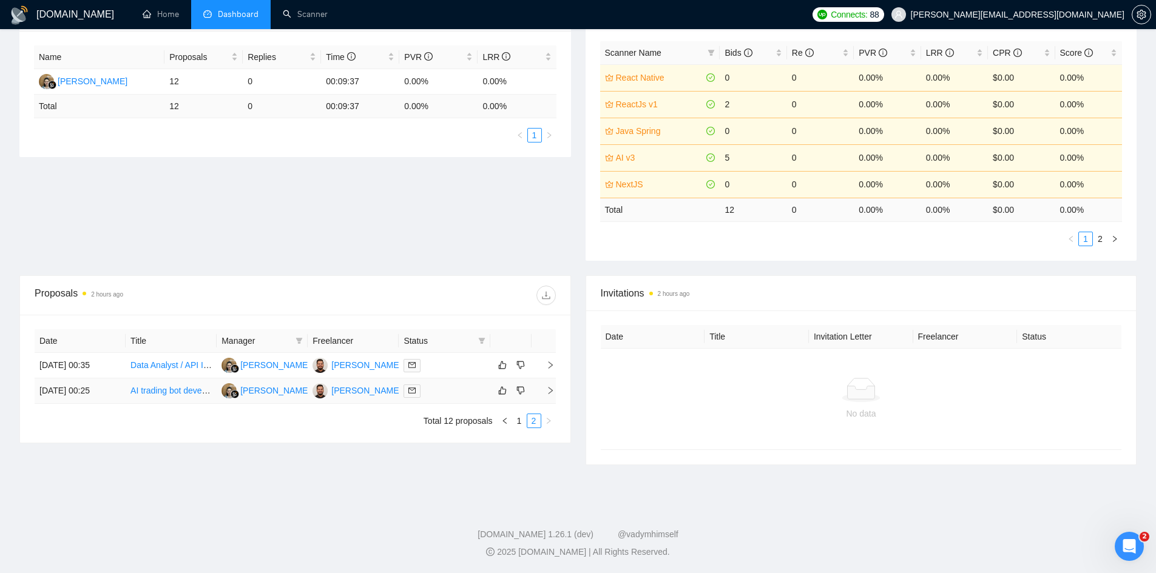
click at [551, 387] on icon "right" at bounding box center [550, 390] width 8 height 8
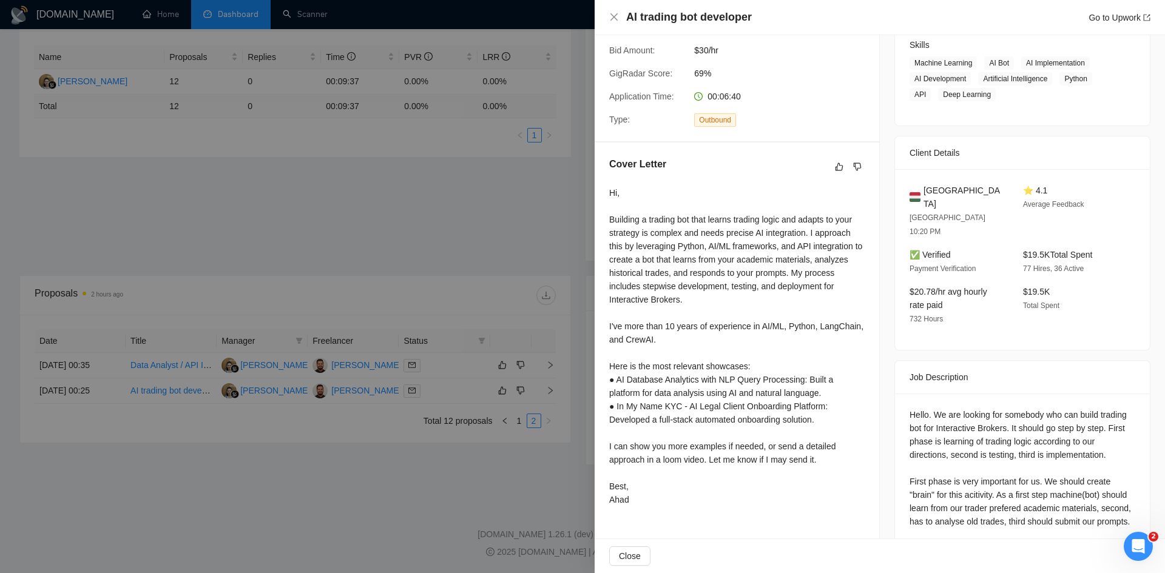
click at [374, 493] on div at bounding box center [582, 286] width 1165 height 573
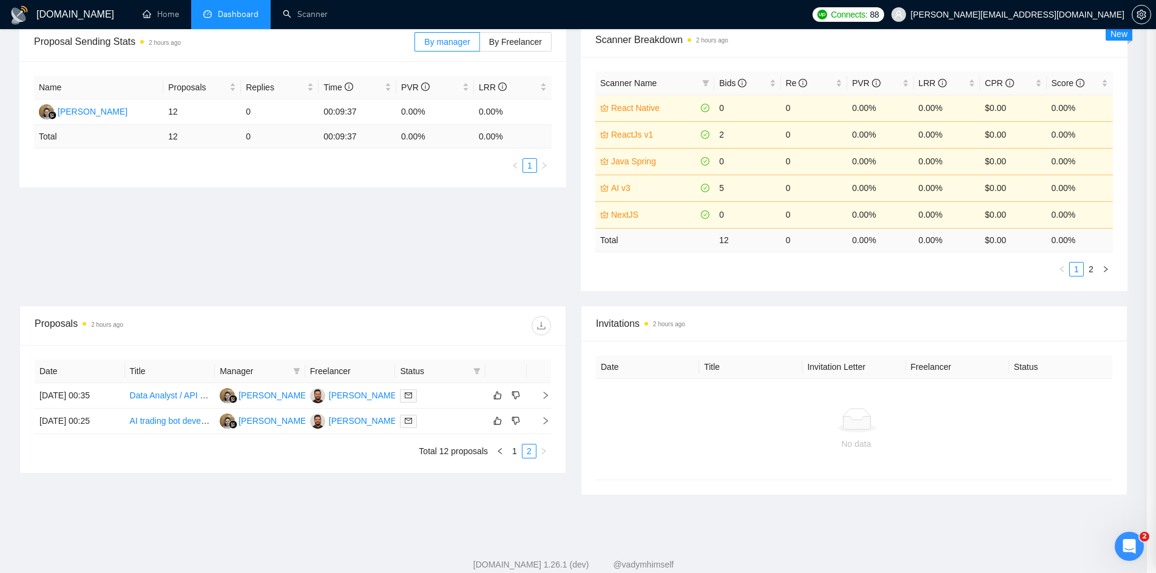
scroll to position [0, 0]
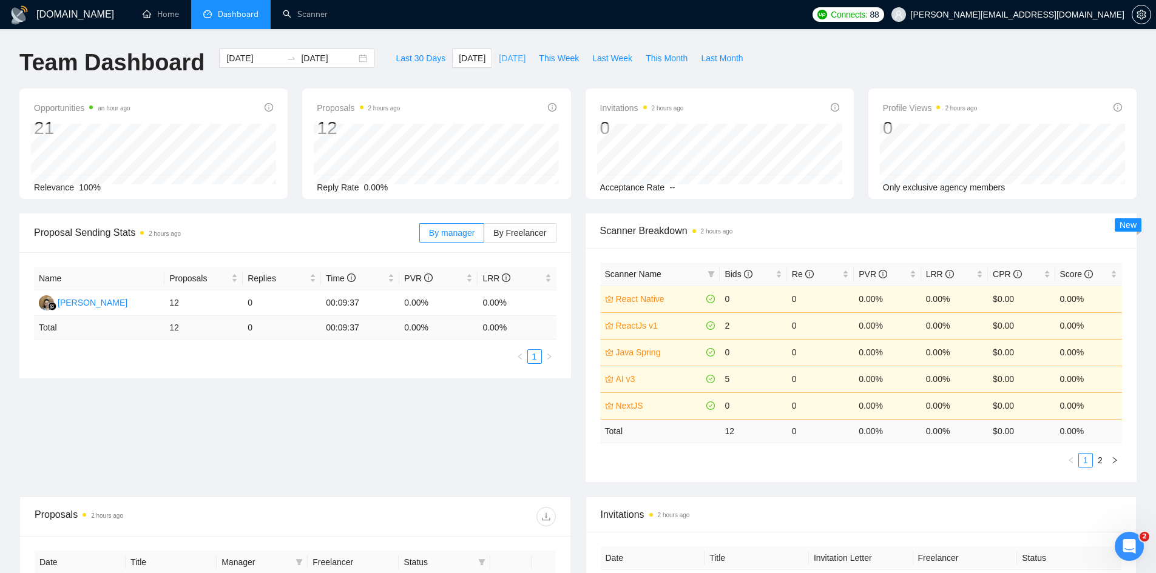
click at [499, 57] on span "Yesterday" at bounding box center [512, 58] width 27 height 13
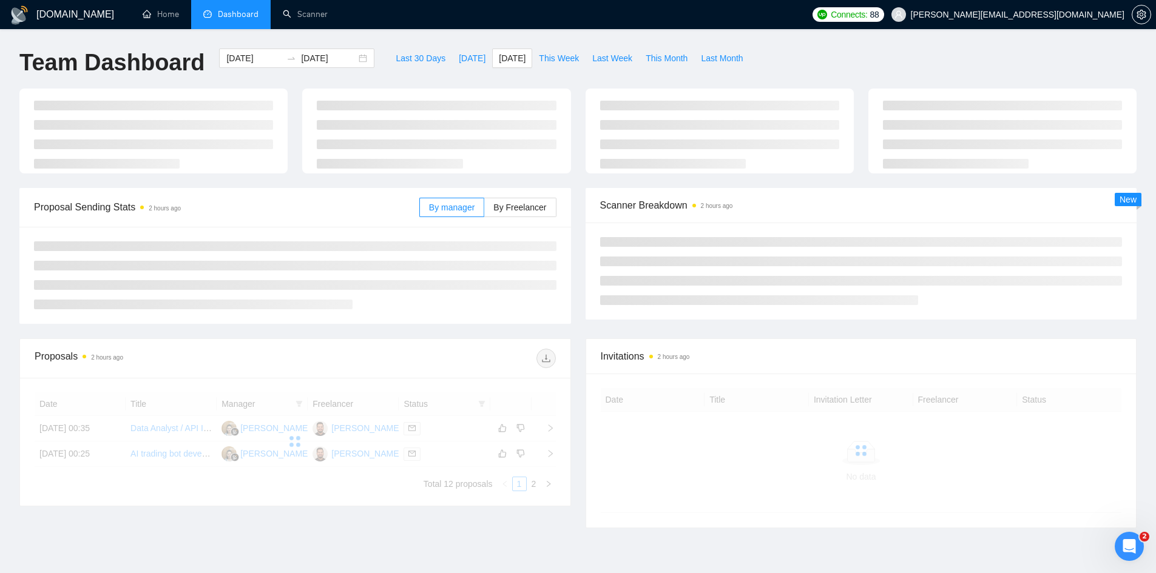
type input "2025-10-09"
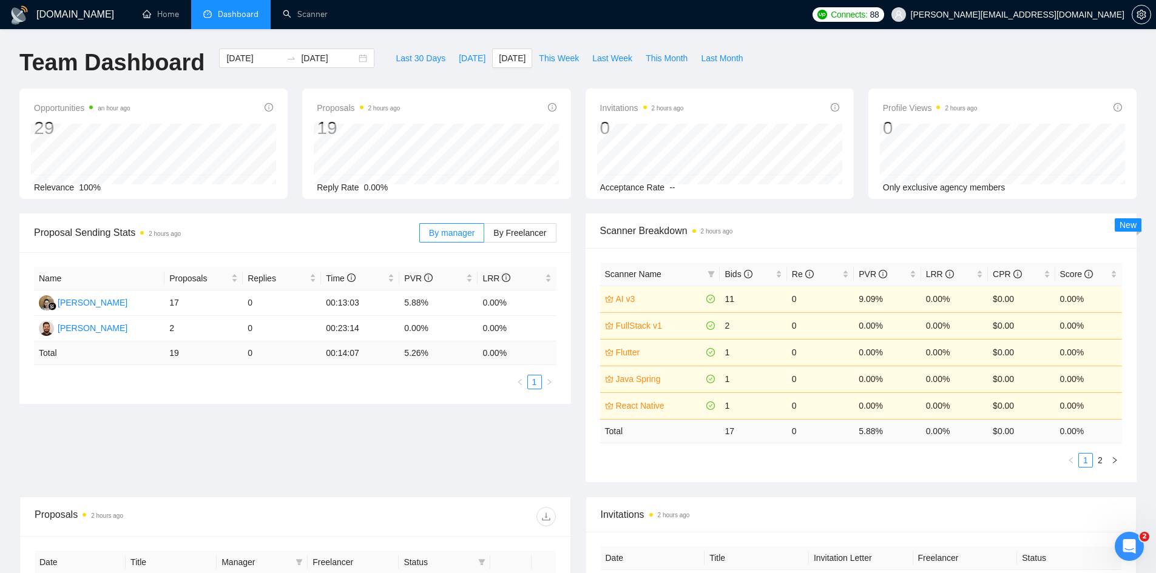
scroll to position [303, 0]
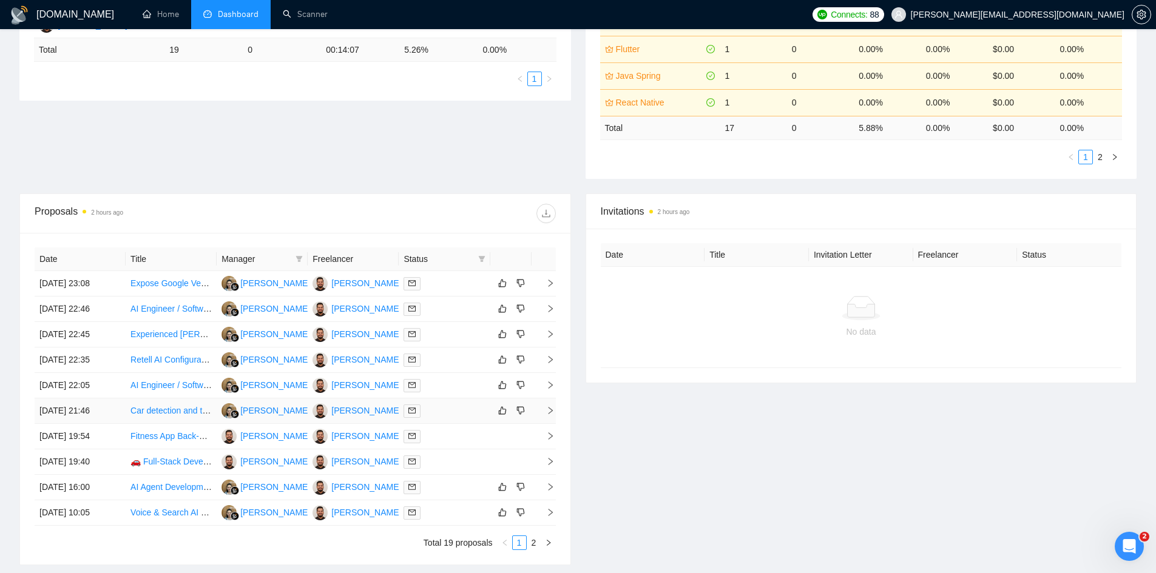
click at [544, 409] on span "right" at bounding box center [545, 410] width 18 height 8
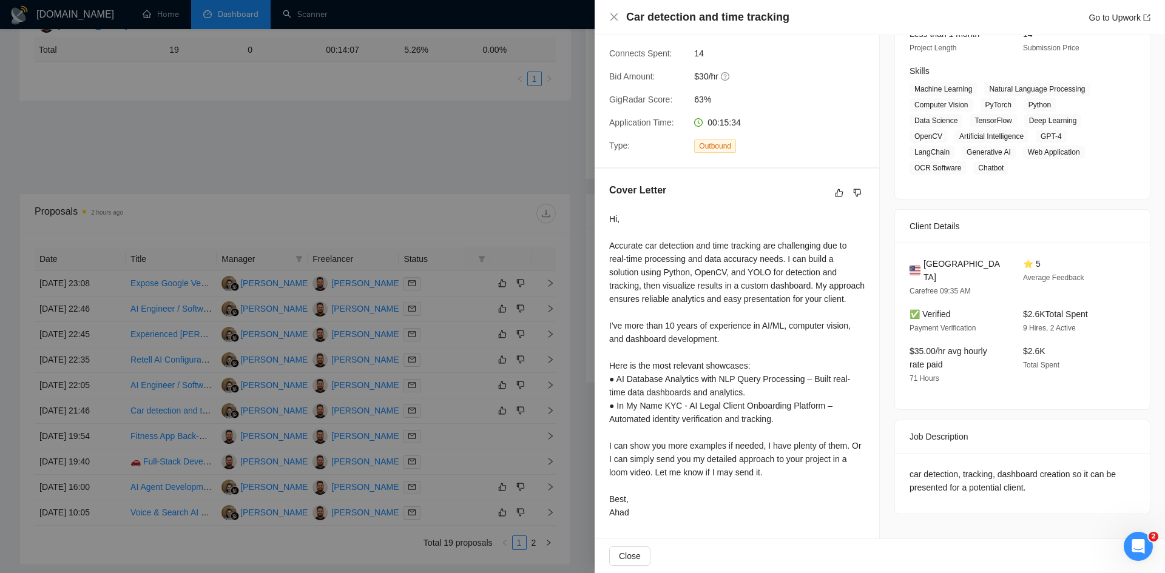
click at [180, 235] on div at bounding box center [582, 286] width 1165 height 573
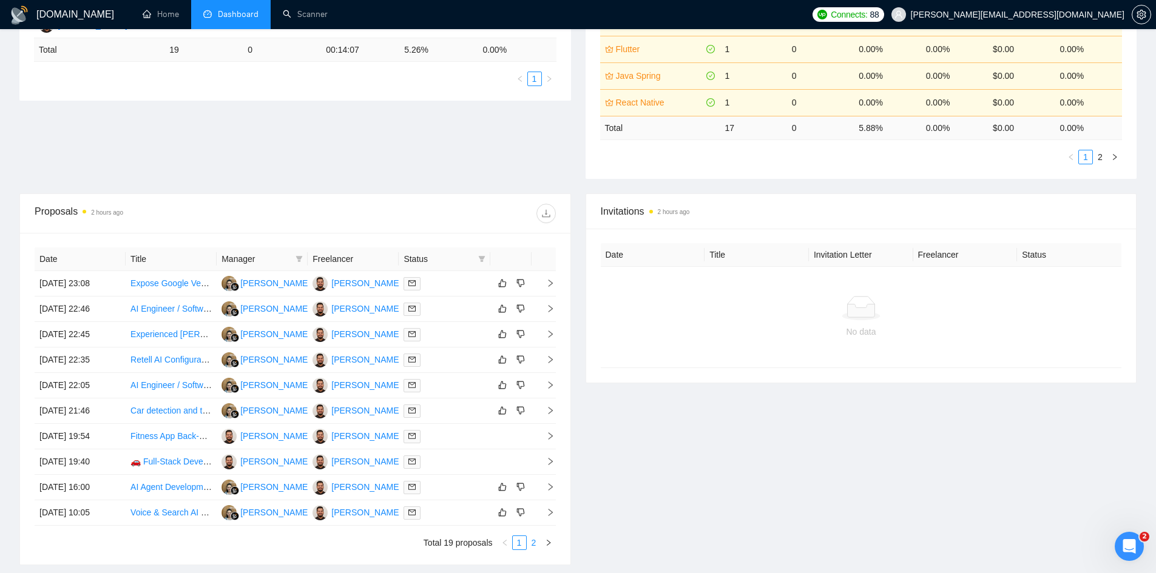
click at [528, 548] on link "2" at bounding box center [533, 542] width 13 height 13
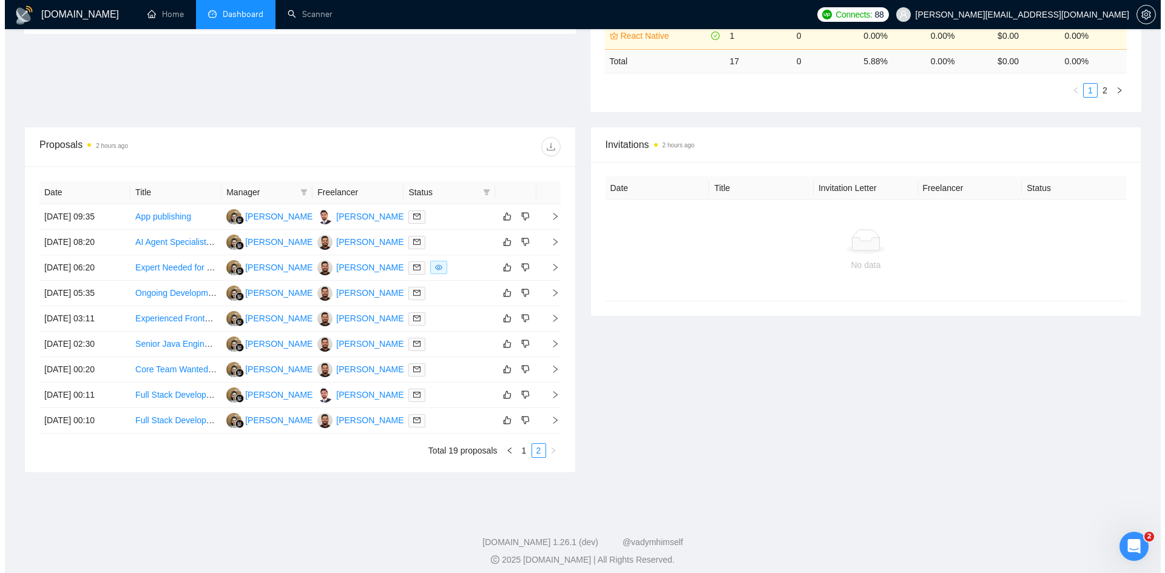
scroll to position [378, 0]
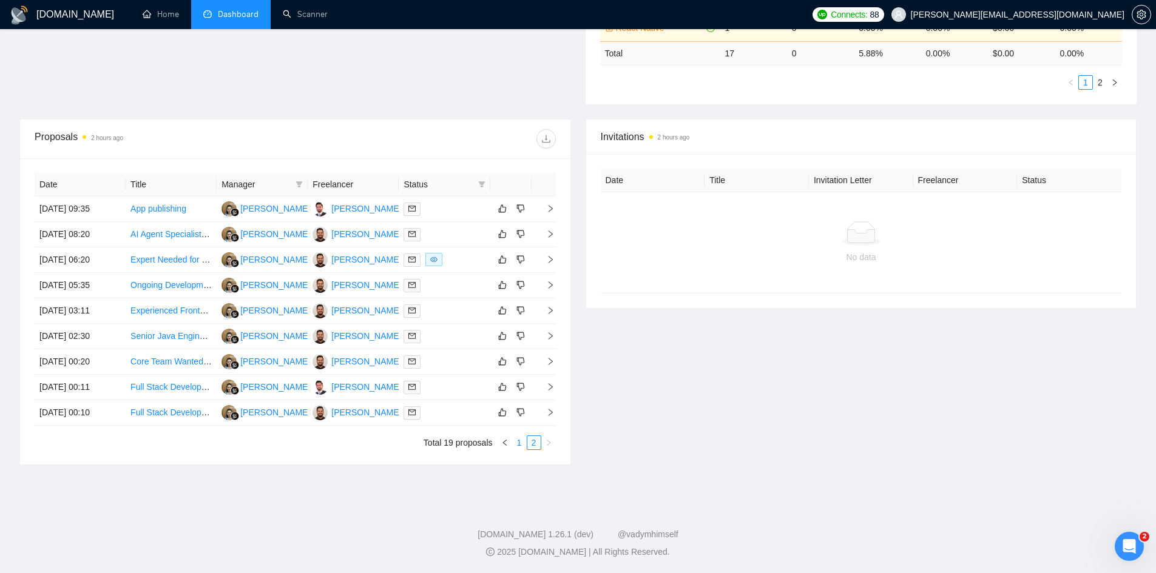
click at [521, 443] on link "1" at bounding box center [519, 442] width 13 height 13
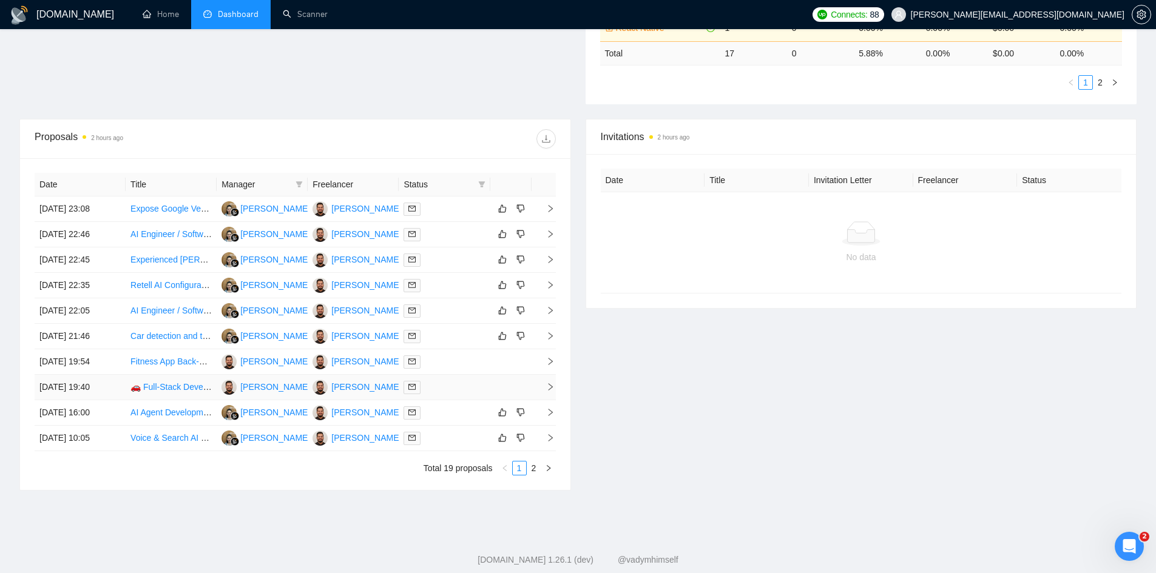
click at [172, 385] on link "🚗 Full-Stack Developer Needed for Dealership Workflow Platform (React + Node + …" at bounding box center [306, 387] width 353 height 10
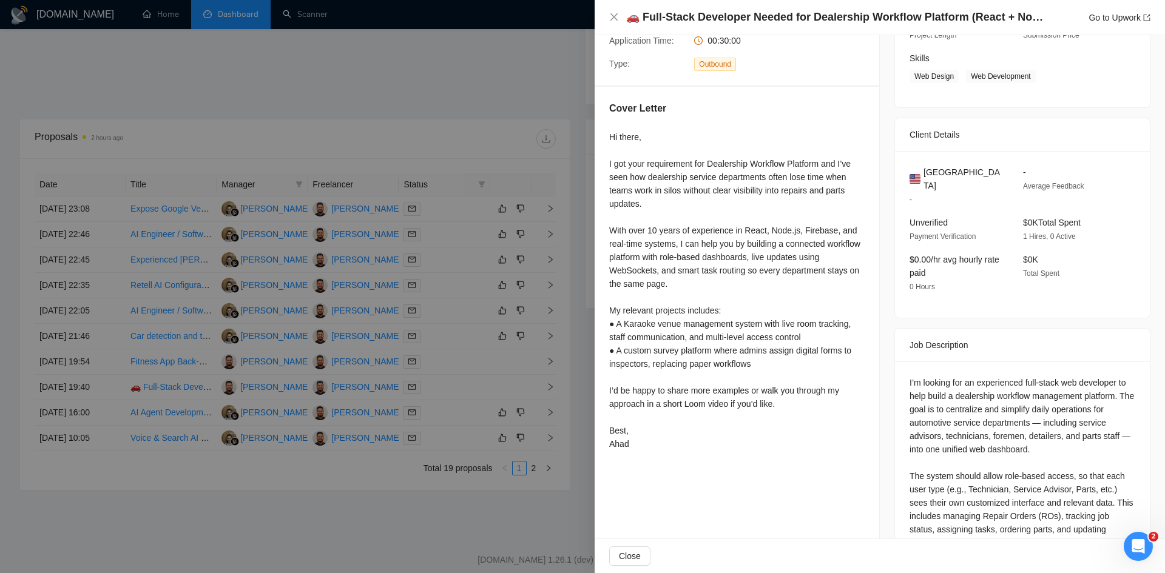
click at [124, 504] on div at bounding box center [582, 286] width 1165 height 573
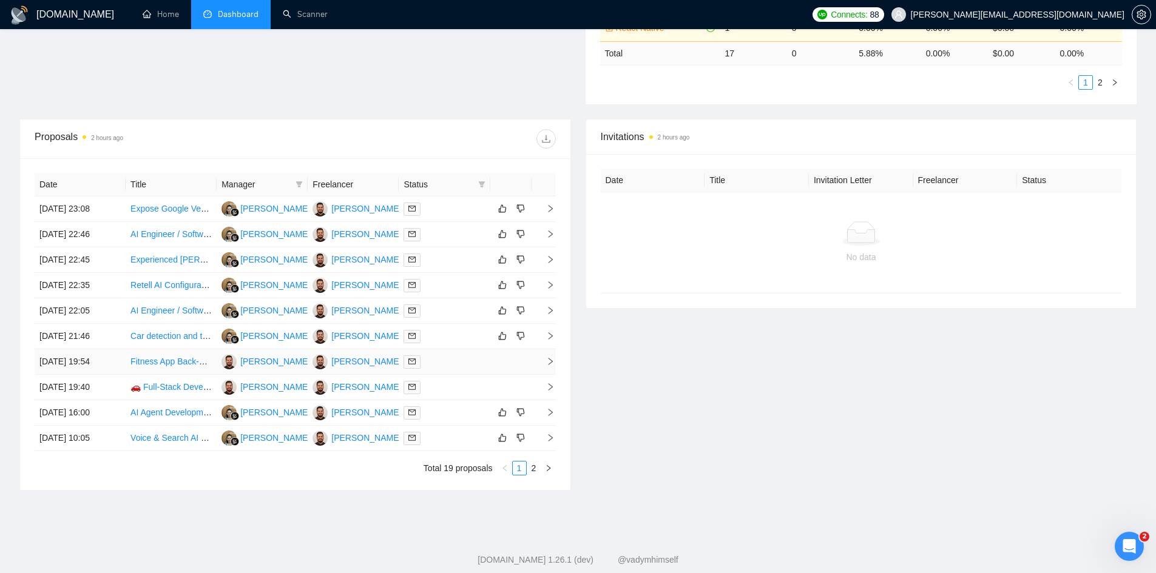
click at [167, 359] on link "Fitness App Back-End Developer (Adaptive Workout Generation Logic Specialist)" at bounding box center [282, 362] width 305 height 10
click at [538, 466] on link "2" at bounding box center [533, 468] width 13 height 13
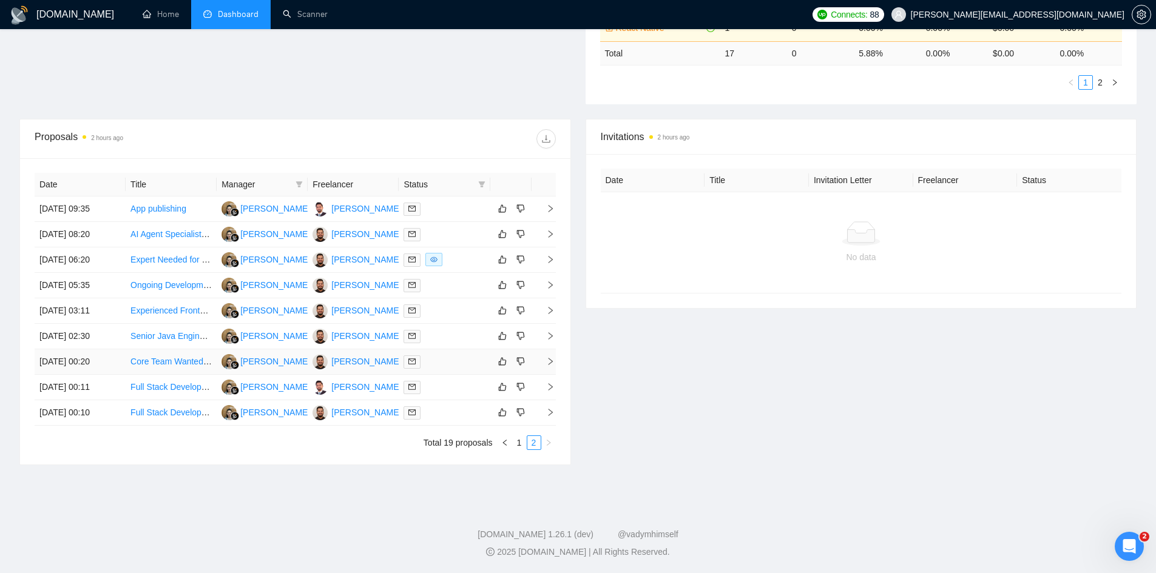
click at [181, 361] on link "Core Team Wanted – Next-Gen AI Code Builder (Developers + Growth)" at bounding box center [264, 362] width 268 height 10
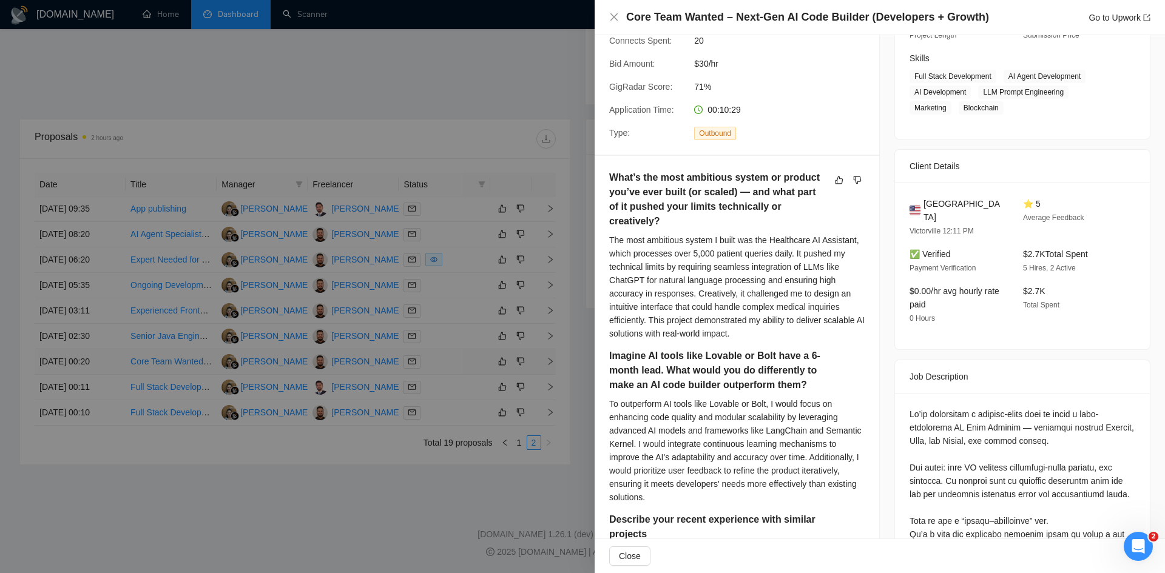
scroll to position [179, 0]
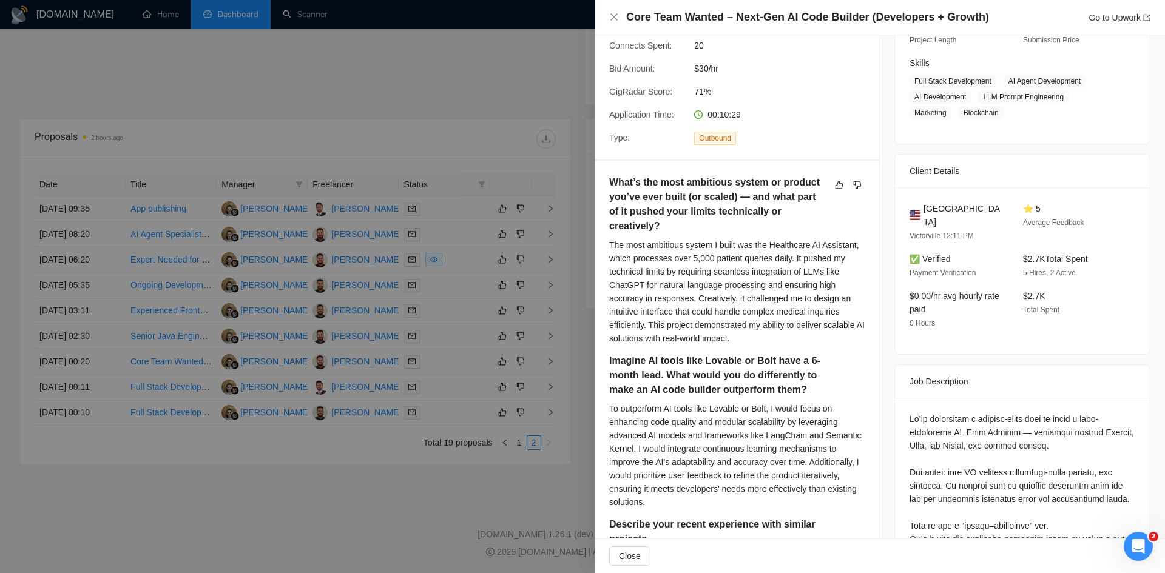
click at [157, 449] on div at bounding box center [582, 286] width 1165 height 573
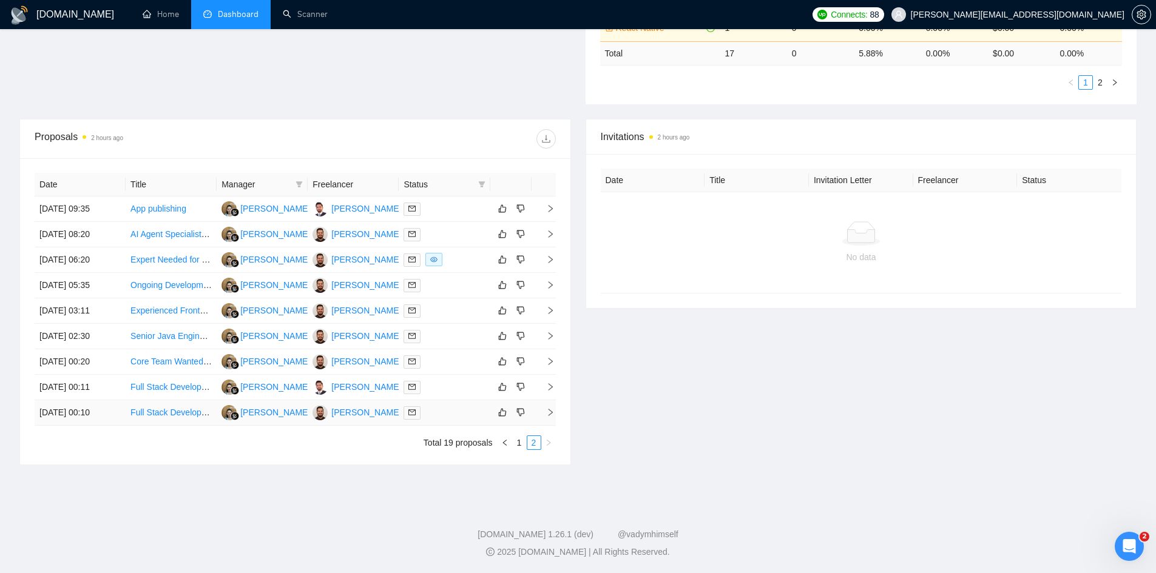
click at [174, 409] on link "Full Stack Developer needed for AWS, iOS, and Android" at bounding box center [235, 413] width 211 height 10
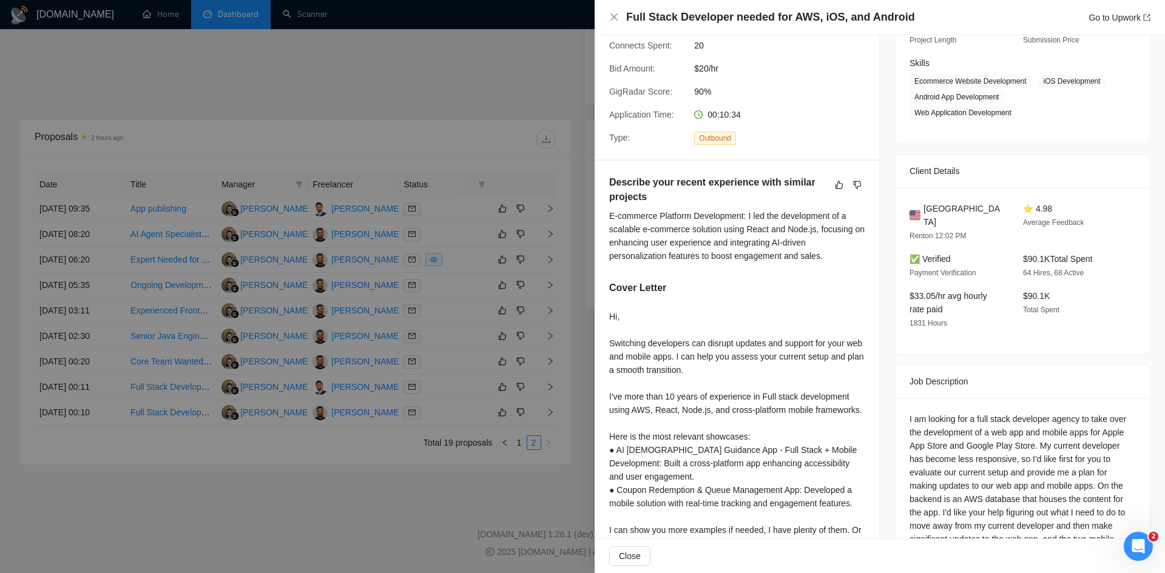
click at [192, 77] on div at bounding box center [582, 286] width 1165 height 573
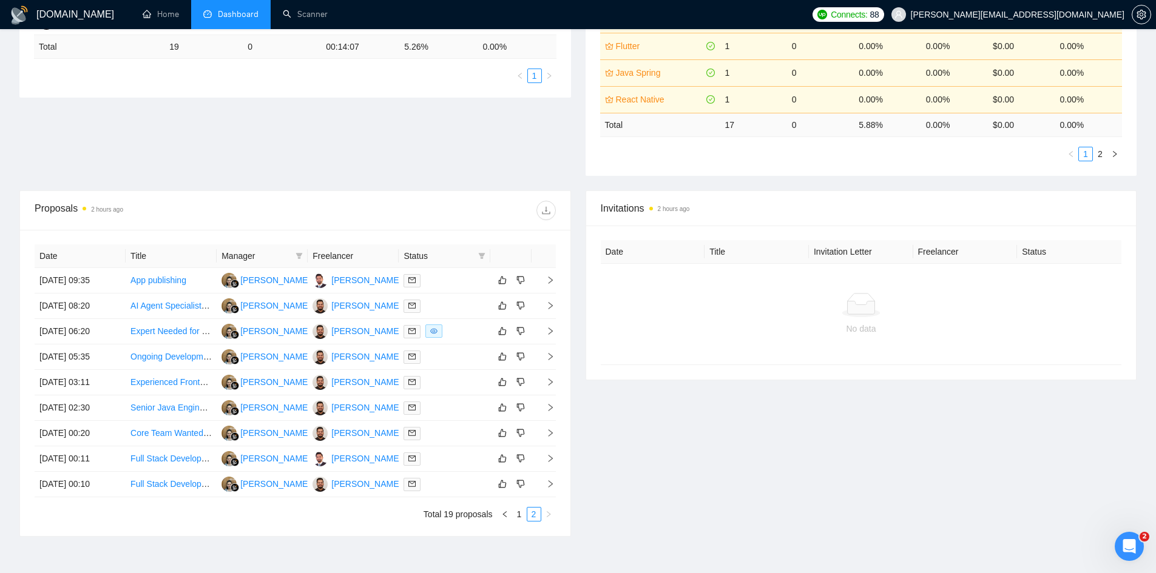
scroll to position [0, 0]
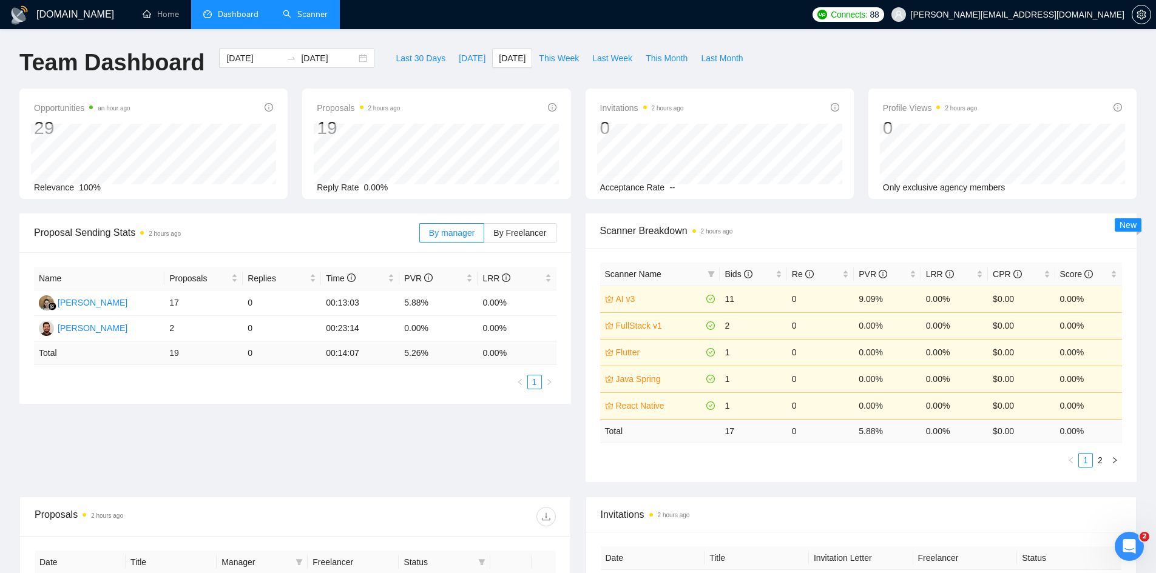
click at [299, 16] on link "Scanner" at bounding box center [305, 14] width 45 height 10
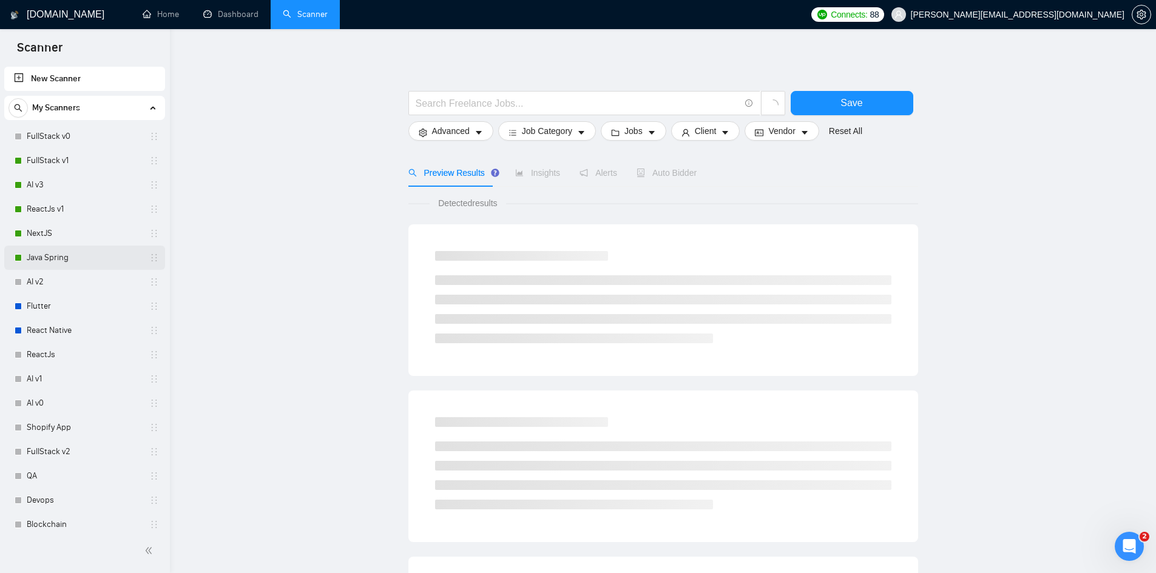
click at [73, 250] on link "Java Spring" at bounding box center [84, 258] width 115 height 24
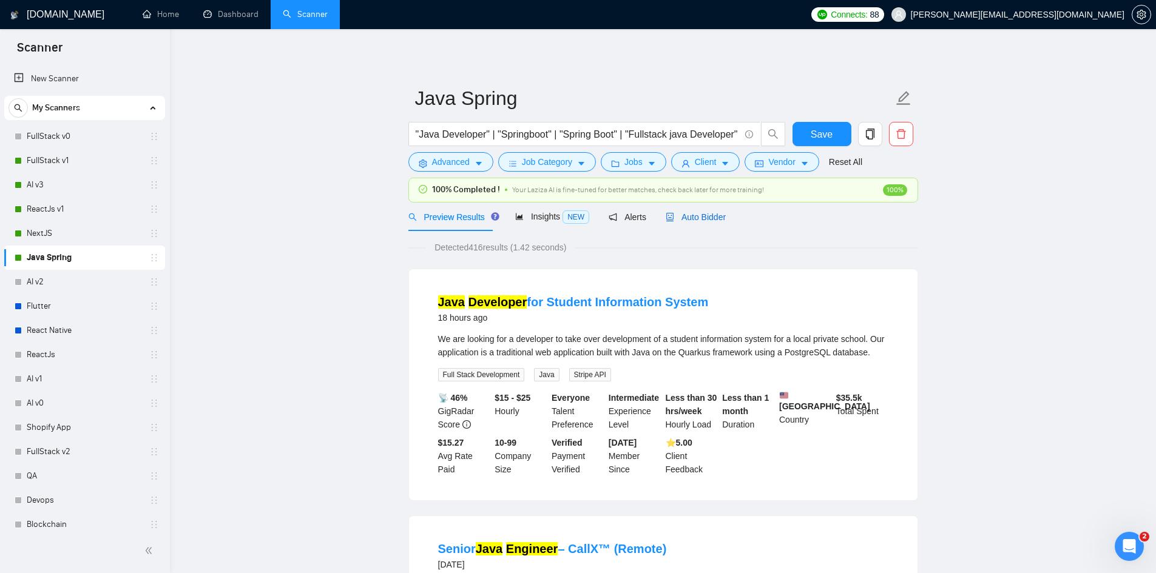
click at [700, 218] on span "Auto Bidder" at bounding box center [696, 217] width 60 height 10
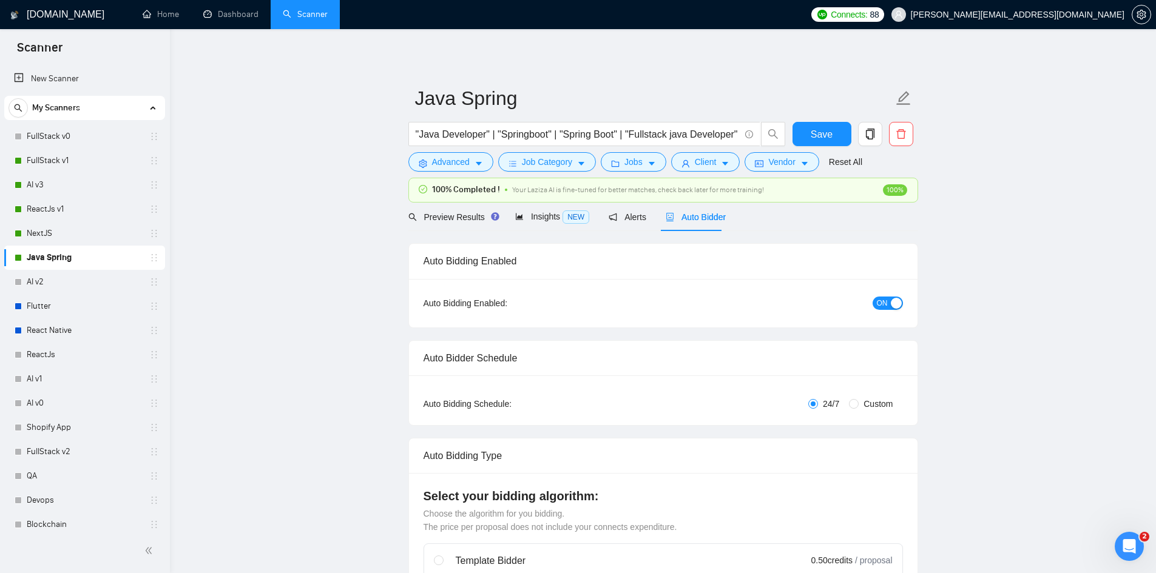
checkbox input "true"
click at [884, 303] on span "ON" at bounding box center [882, 303] width 11 height 13
click at [824, 136] on span "Save" at bounding box center [822, 134] width 22 height 15
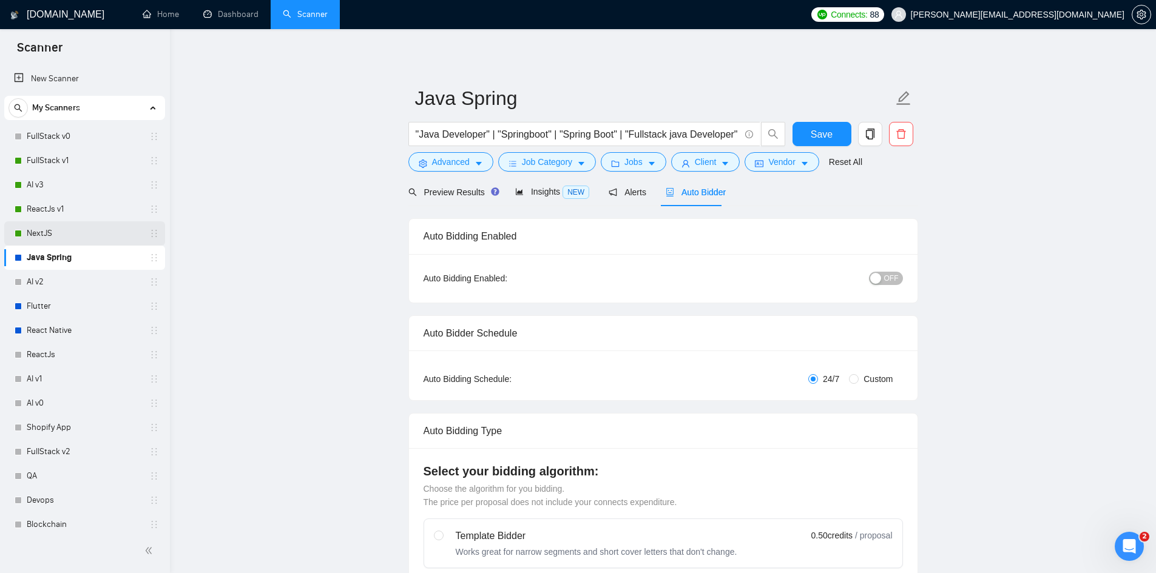
click at [100, 234] on link "NextJS" at bounding box center [84, 233] width 115 height 24
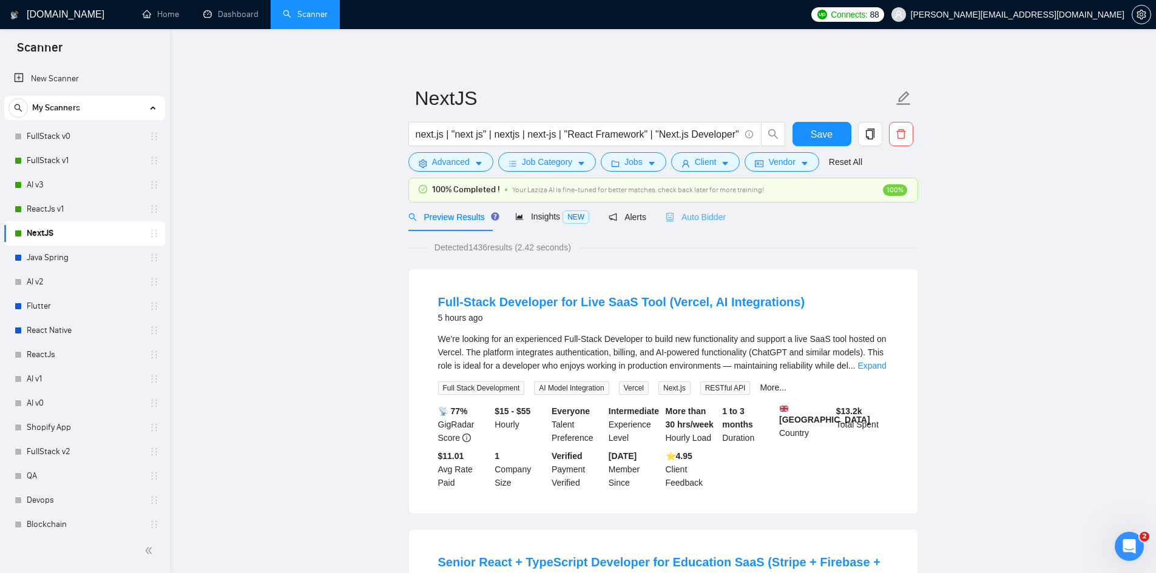
click at [700, 225] on div "Auto Bidder" at bounding box center [696, 217] width 60 height 29
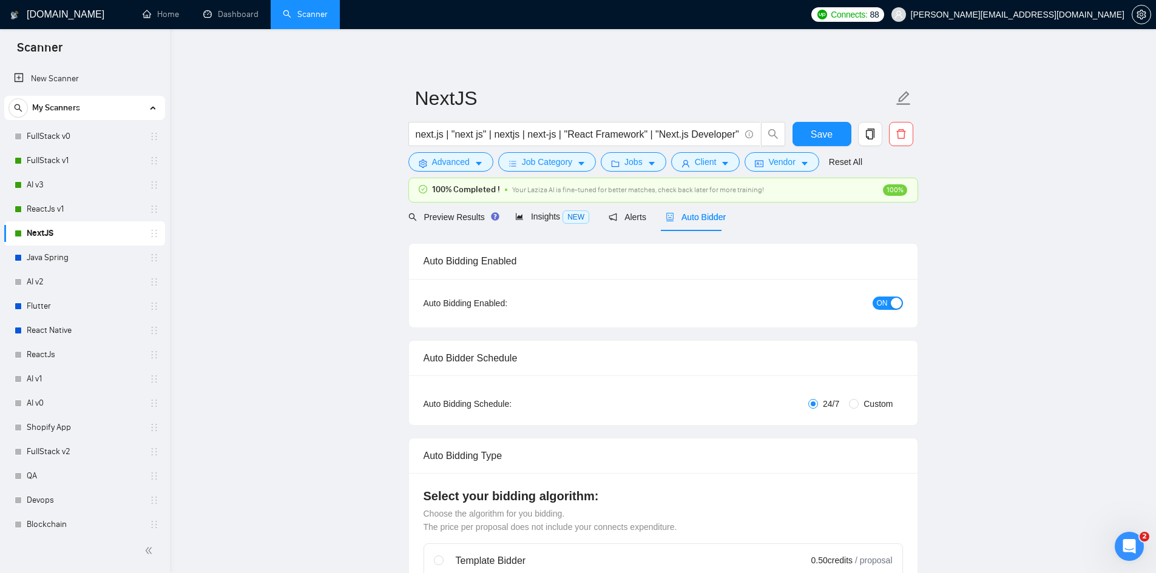
checkbox input "true"
click at [880, 302] on span "ON" at bounding box center [882, 303] width 11 height 13
click at [820, 132] on span "Save" at bounding box center [822, 134] width 22 height 15
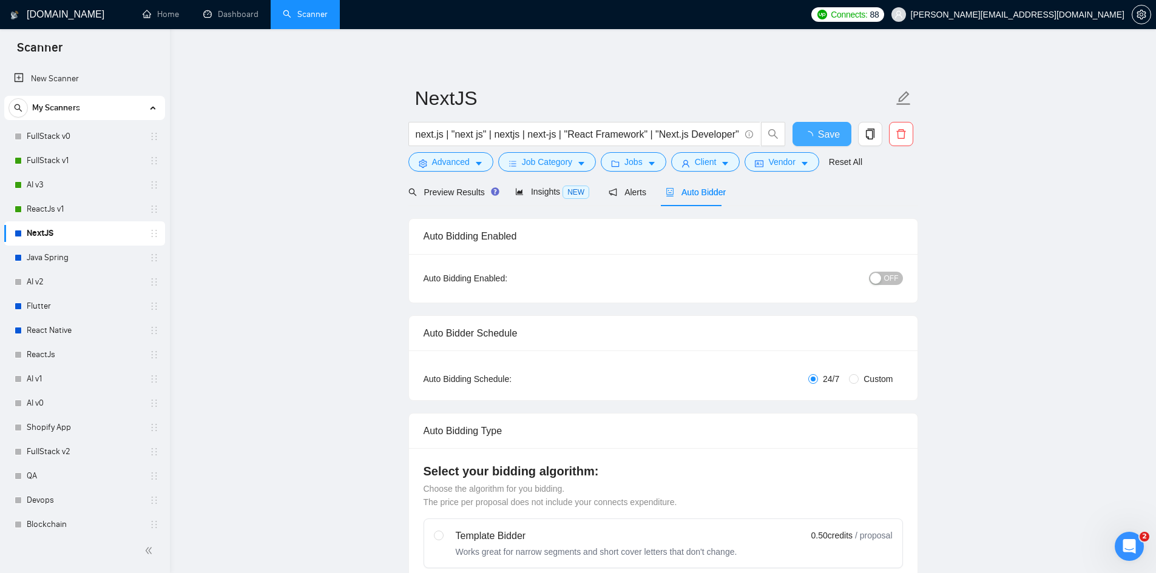
checkbox input "true"
click at [75, 207] on link "ReactJs v1" at bounding box center [84, 209] width 115 height 24
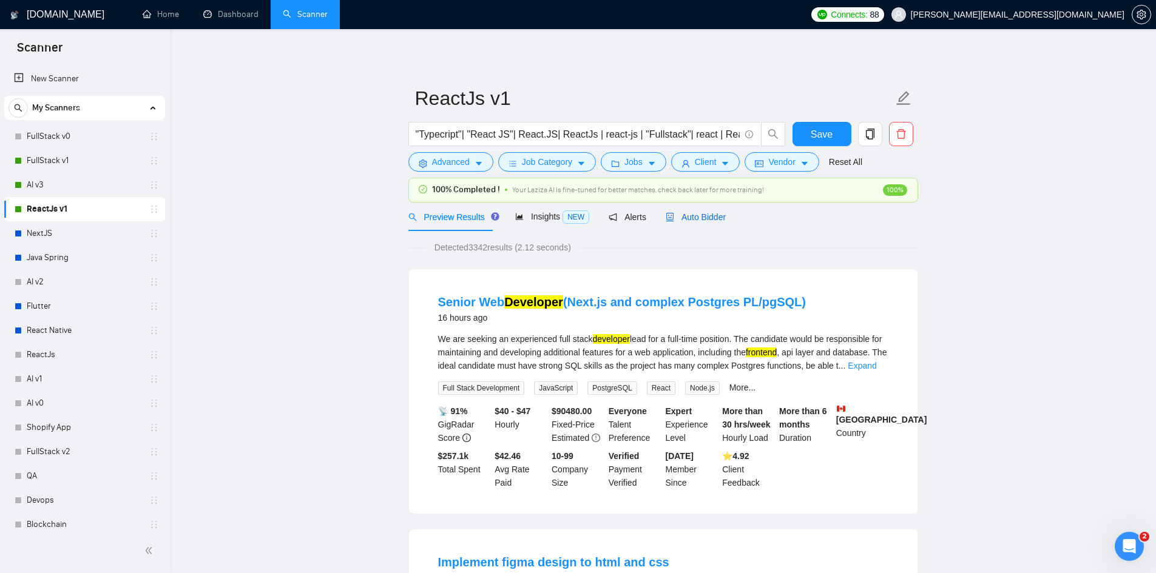
click at [670, 214] on span "Auto Bidder" at bounding box center [696, 217] width 60 height 10
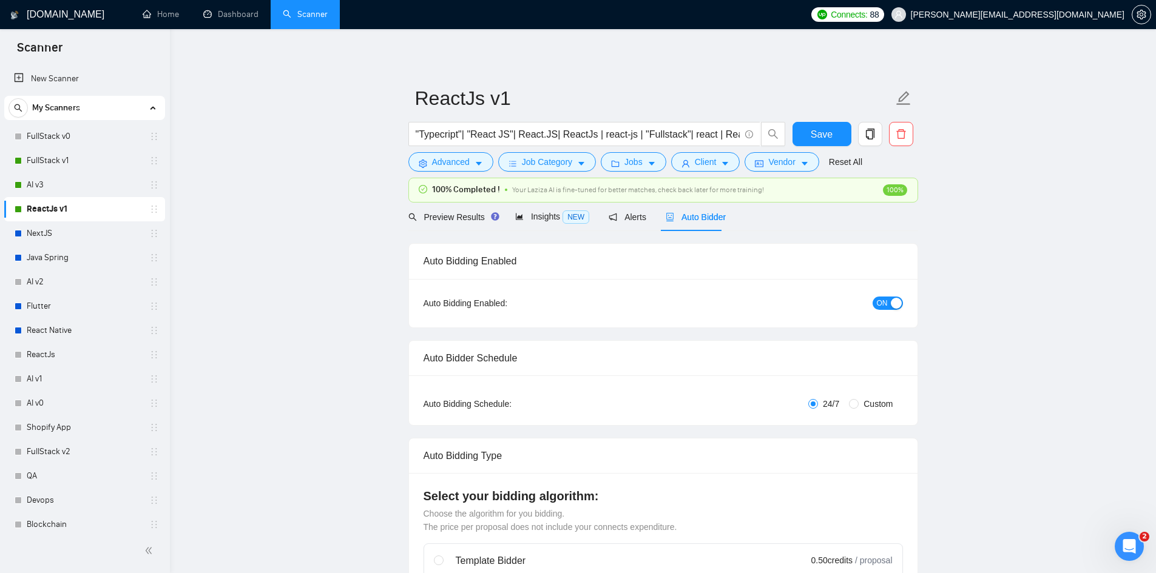
checkbox input "true"
click at [884, 301] on span "ON" at bounding box center [882, 303] width 11 height 13
click at [817, 134] on span "Save" at bounding box center [822, 134] width 22 height 15
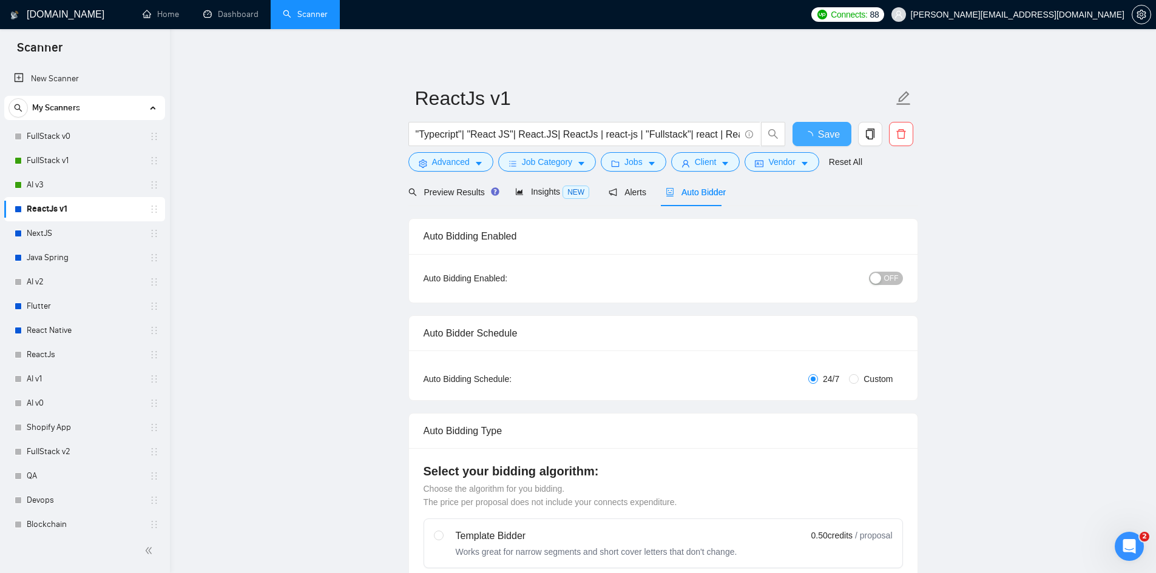
checkbox input "true"
click at [41, 183] on link "AI v3" at bounding box center [84, 185] width 115 height 24
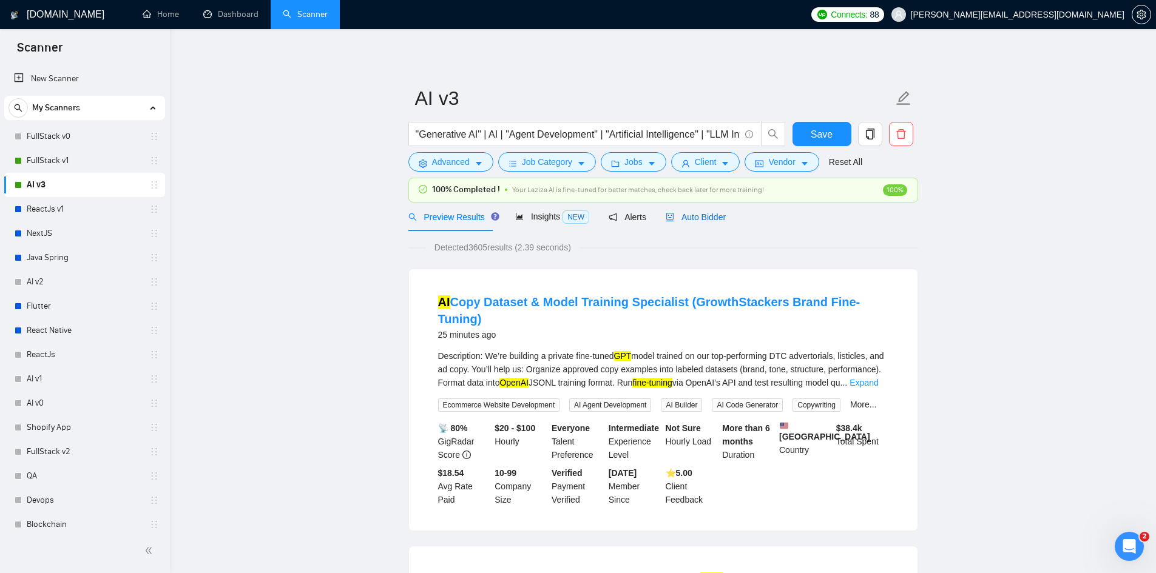
click at [694, 215] on span "Auto Bidder" at bounding box center [696, 217] width 60 height 10
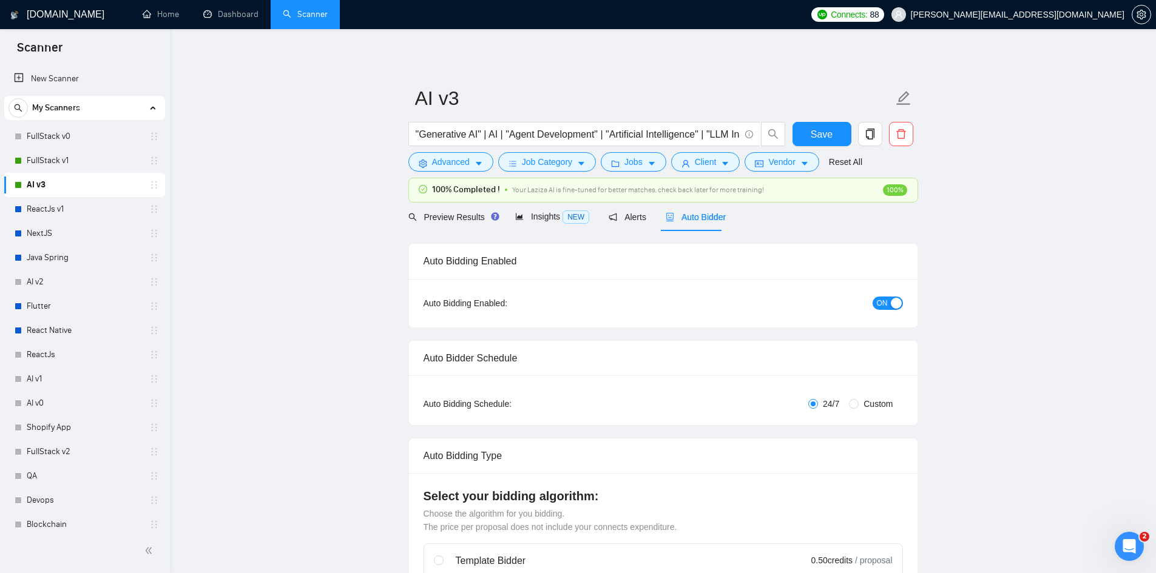
checkbox input "true"
click at [874, 303] on button "ON" at bounding box center [887, 303] width 30 height 13
click at [809, 136] on button "Save" at bounding box center [821, 134] width 59 height 24
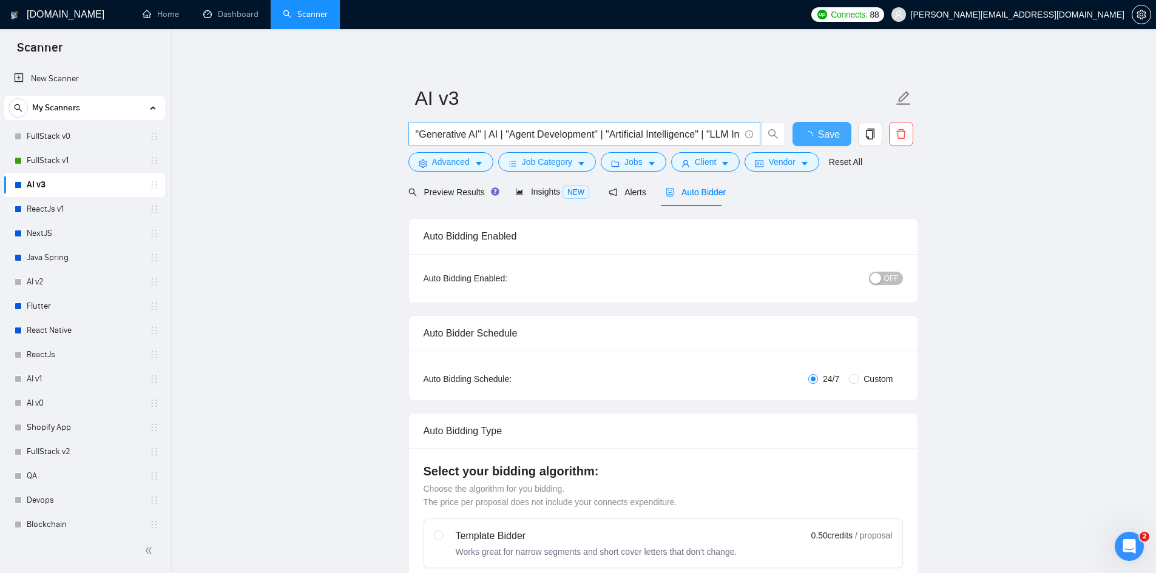
checkbox input "true"
click at [53, 157] on link "FullStack v1" at bounding box center [84, 161] width 115 height 24
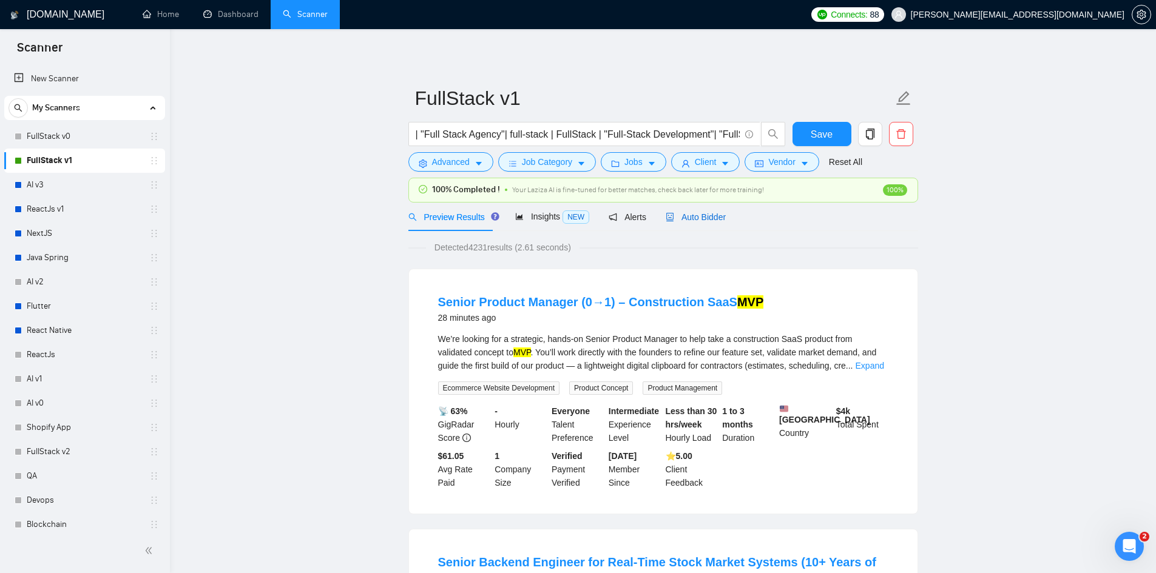
click at [687, 216] on span "Auto Bidder" at bounding box center [696, 217] width 60 height 10
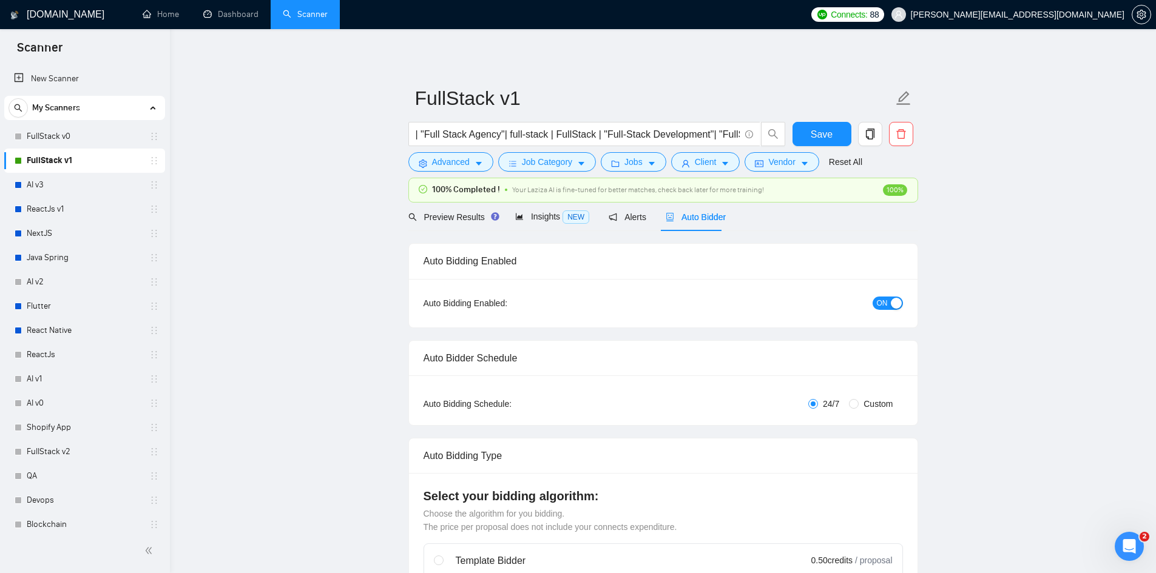
checkbox input "true"
click at [882, 298] on span "ON" at bounding box center [882, 303] width 11 height 13
click at [814, 127] on span "Save" at bounding box center [822, 134] width 22 height 15
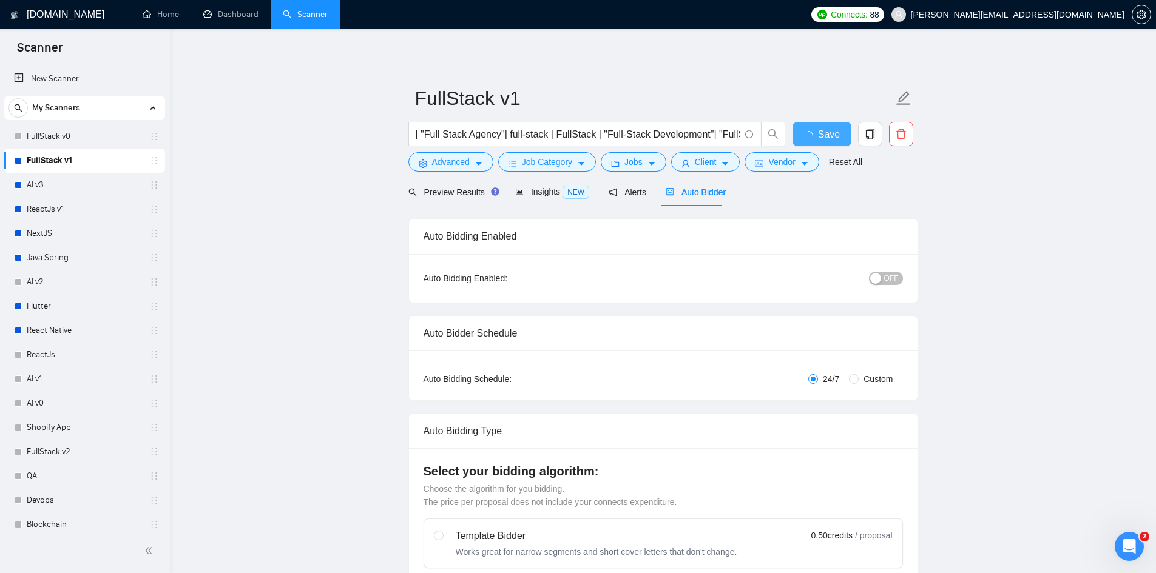
checkbox input "true"
click at [90, 155] on link "FullStack v1" at bounding box center [84, 161] width 115 height 24
